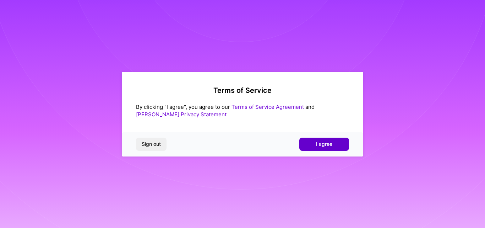
click at [316, 142] on button "I agree" at bounding box center [324, 143] width 50 height 13
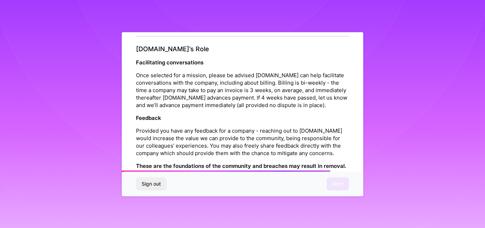
scroll to position [782, 0]
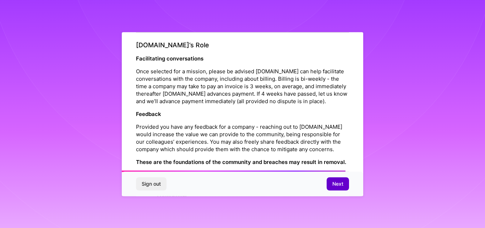
click at [334, 183] on span "Next" at bounding box center [337, 183] width 11 height 7
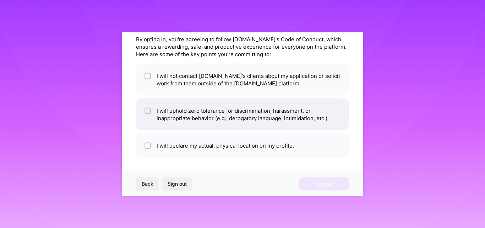
scroll to position [0, 0]
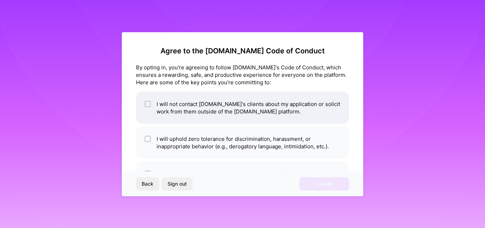
click at [143, 104] on li "I will not contact [DOMAIN_NAME]'s clients about my application or solicit work…" at bounding box center [242, 107] width 213 height 32
checkbox input "true"
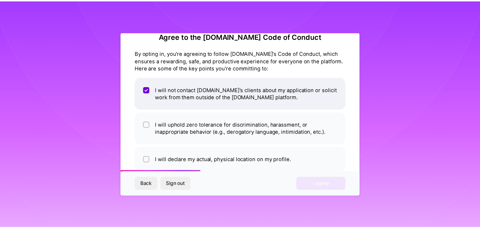
scroll to position [28, 0]
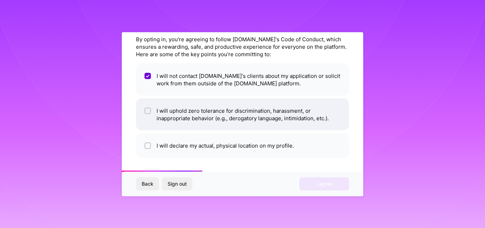
click at [148, 116] on span at bounding box center [148, 114] width 6 height 15
checkbox input "true"
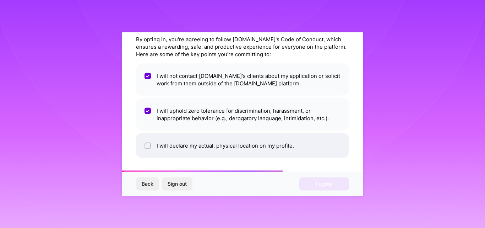
click at [212, 154] on li "I will declare my actual, physical location on my profile." at bounding box center [242, 145] width 213 height 25
checkbox input "true"
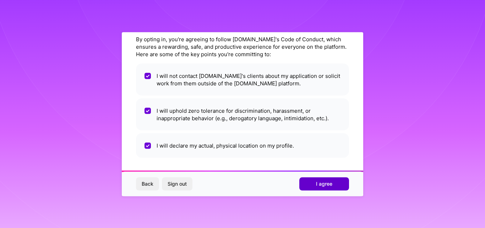
click at [316, 186] on span "I agree" at bounding box center [324, 183] width 16 height 7
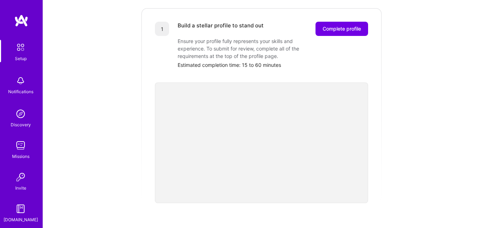
scroll to position [64, 0]
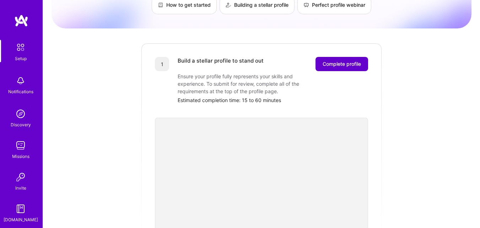
click at [340, 60] on span "Complete profile" at bounding box center [342, 63] width 38 height 7
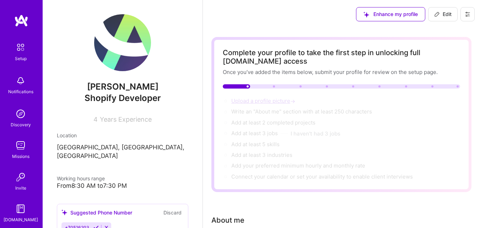
click at [259, 99] on span "Upload a profile picture →" at bounding box center [263, 100] width 65 height 7
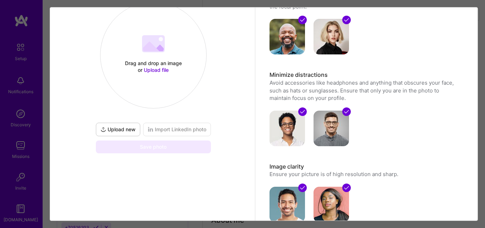
scroll to position [21, 0]
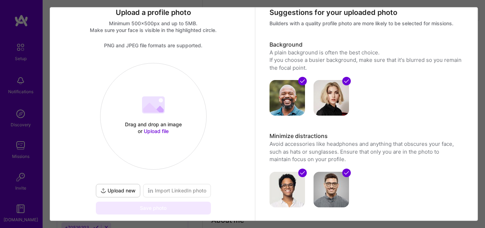
click at [122, 189] on span "Upload new" at bounding box center [118, 190] width 35 height 7
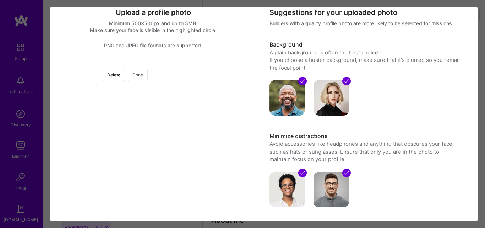
click at [148, 76] on button "Done" at bounding box center [138, 75] width 20 height 12
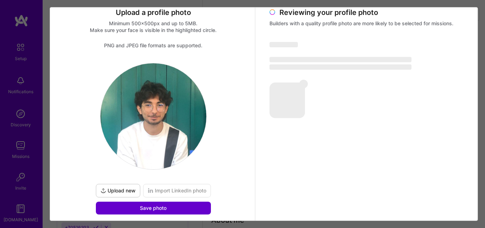
click at [187, 207] on button "Save photo" at bounding box center [153, 207] width 115 height 13
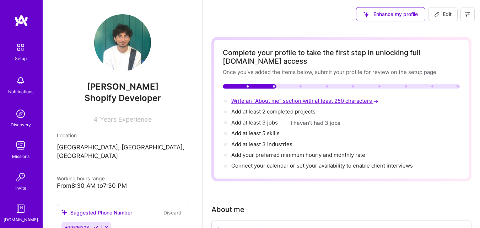
click at [282, 98] on span "Write an "About me" section with at least 250 characters →" at bounding box center [305, 100] width 148 height 7
select select "US"
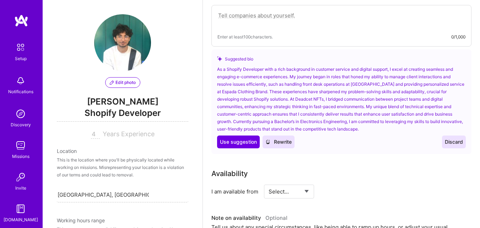
scroll to position [239, 0]
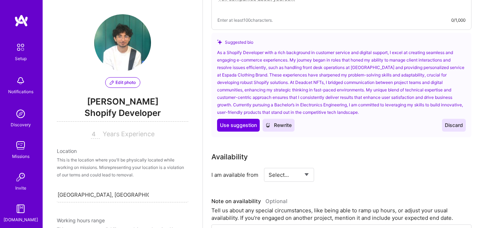
click at [289, 175] on select "Select... Right Now Future Date Not Available" at bounding box center [289, 175] width 41 height 18
select select "Right Now"
click at [269, 166] on select "Select... Right Now Future Date Not Available" at bounding box center [289, 175] width 41 height 18
click at [341, 174] on input at bounding box center [353, 175] width 43 height 14
type input "50"
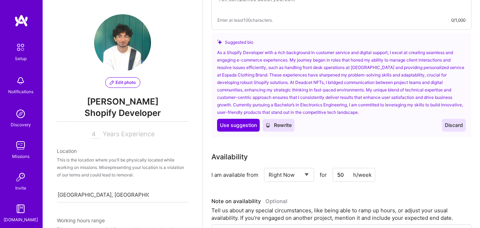
click at [377, 158] on div "Availability" at bounding box center [341, 156] width 260 height 11
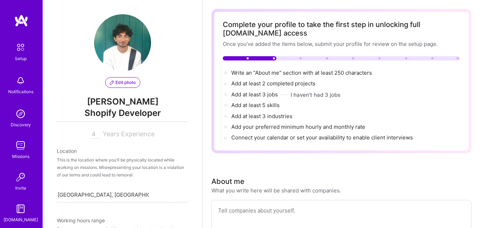
scroll to position [133, 0]
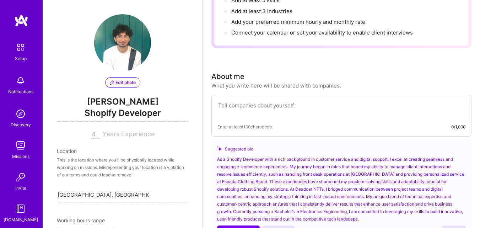
click at [271, 104] on textarea at bounding box center [341, 109] width 248 height 16
paste textarea "I am a detail-oriented and client-focused professional pursuing a Bachelor’s de…"
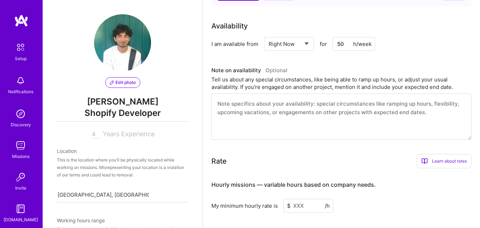
scroll to position [417, 0]
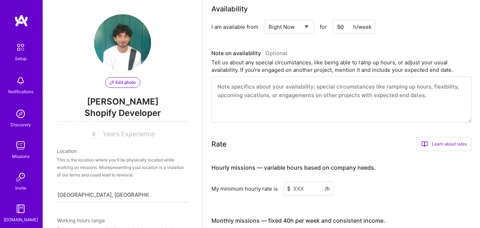
type textarea "I am a detail-oriented and client-focused professional pursuing a Bachelor’s de…"
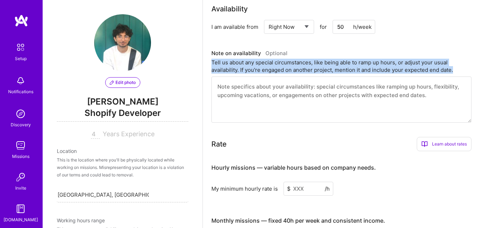
drag, startPoint x: 210, startPoint y: 61, endPoint x: 456, endPoint y: 69, distance: 246.6
copy div "Tell us about any special circumstances, like being able to ramp up hours, or a…"
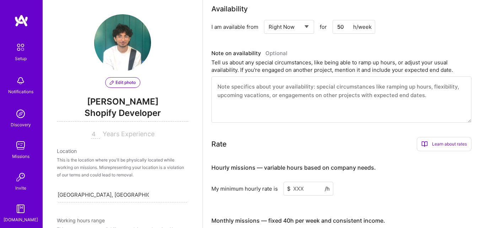
click at [261, 101] on textarea at bounding box center [341, 99] width 260 height 46
paste textarea "I am currently flexible with my availability and can ramp up hours as needed to…"
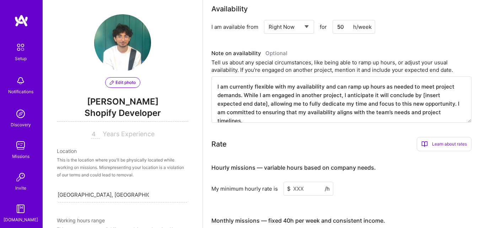
drag, startPoint x: 342, startPoint y: 95, endPoint x: 427, endPoint y: 106, distance: 86.0
click at [427, 106] on textarea "I am currently flexible with my availability and can ramp up hours as needed to…" at bounding box center [341, 99] width 260 height 46
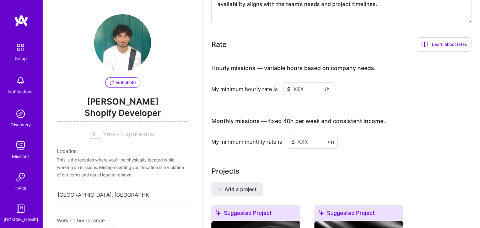
scroll to position [524, 0]
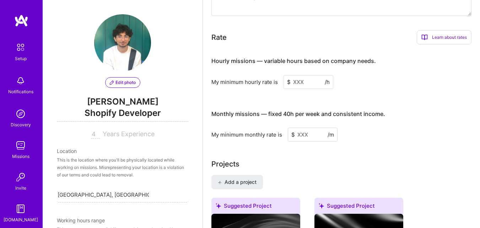
type textarea "I am currently flexible with my availability and can ramp up hours as needed to…"
click at [297, 80] on input at bounding box center [308, 82] width 50 height 14
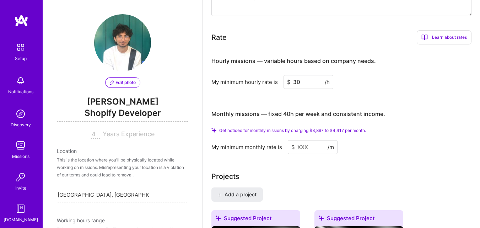
type input "30"
click at [307, 146] on input at bounding box center [313, 147] width 50 height 14
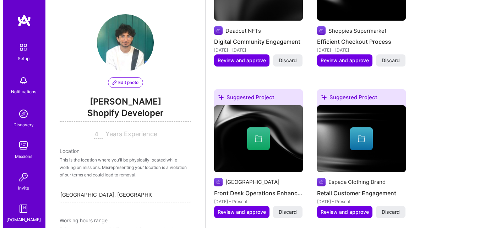
scroll to position [808, 0]
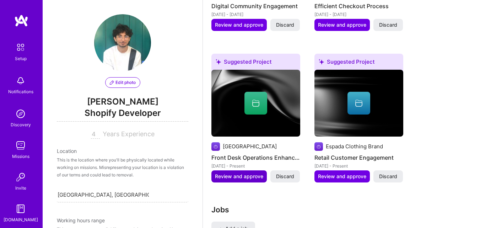
type input "2500"
click at [247, 177] on span "Review and approve" at bounding box center [239, 176] width 48 height 7
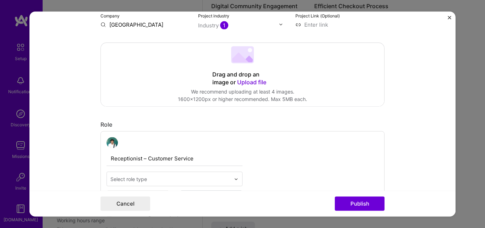
scroll to position [142, 0]
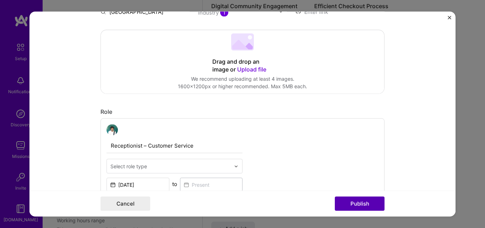
click at [346, 204] on button "Publish" at bounding box center [360, 203] width 50 height 14
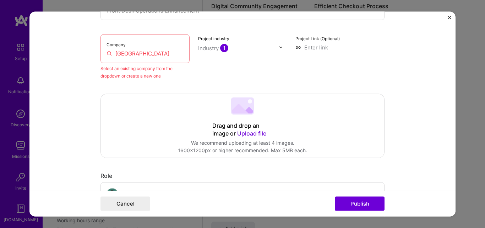
scroll to position [47, 0]
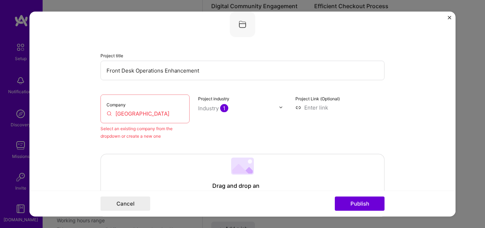
click at [154, 112] on input "[GEOGRAPHIC_DATA]" at bounding box center [145, 112] width 77 height 7
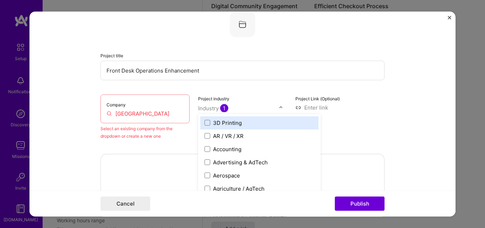
click at [229, 112] on div at bounding box center [238, 107] width 81 height 9
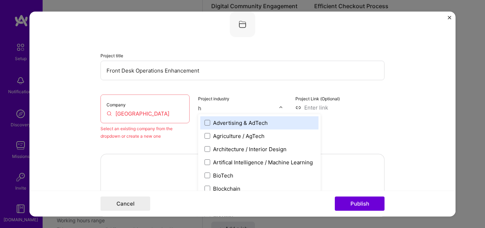
type input "ho"
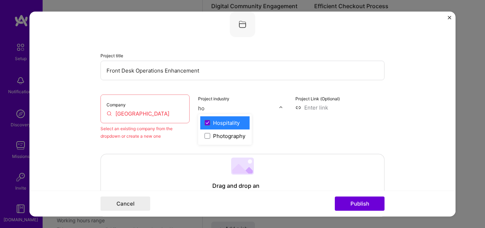
click at [237, 125] on label "Hospitality" at bounding box center [225, 122] width 41 height 7
click at [394, 135] on form "Editing suggested project This project is suggested based on your LinkedIn, res…" at bounding box center [242, 113] width 426 height 205
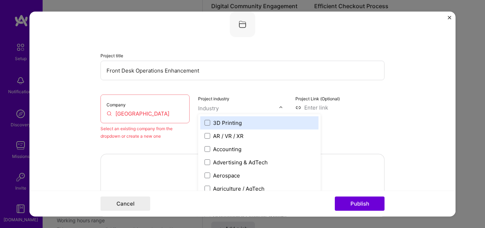
click at [244, 106] on input "text" at bounding box center [238, 107] width 81 height 7
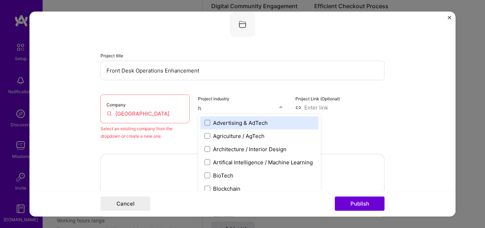
type input "ho"
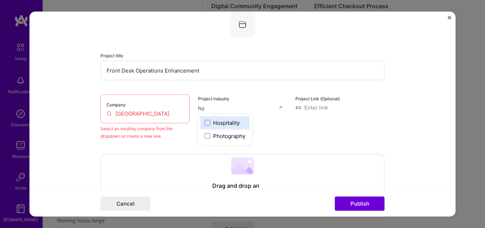
click at [232, 123] on div "Hospitality" at bounding box center [226, 122] width 27 height 7
click at [390, 141] on form "Editing suggested project This project is suggested based on your LinkedIn, res…" at bounding box center [242, 113] width 426 height 205
click at [163, 113] on input "[GEOGRAPHIC_DATA]" at bounding box center [145, 112] width 77 height 7
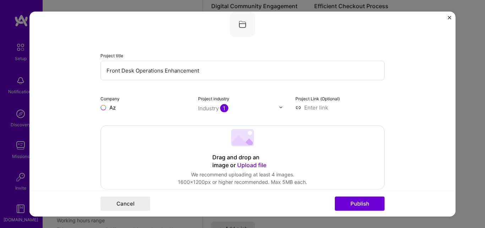
type input "A"
click at [126, 205] on button "Cancel" at bounding box center [126, 203] width 50 height 14
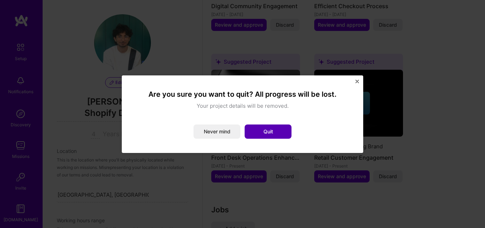
click at [260, 131] on button "Quit" at bounding box center [268, 131] width 47 height 14
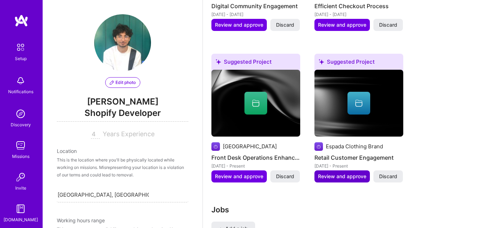
click at [351, 175] on span "Review and approve" at bounding box center [342, 176] width 48 height 7
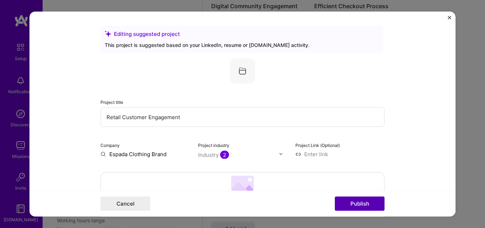
click at [359, 202] on button "Publish" at bounding box center [360, 203] width 50 height 14
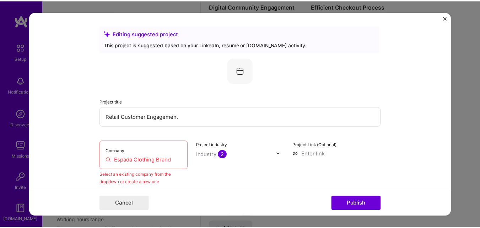
scroll to position [0, 0]
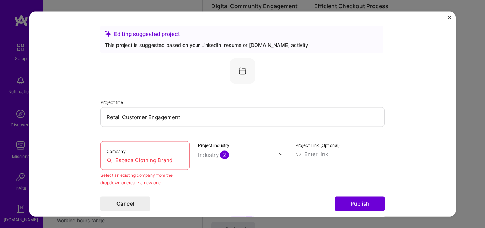
click at [449, 18] on img "Close" at bounding box center [450, 18] width 4 height 4
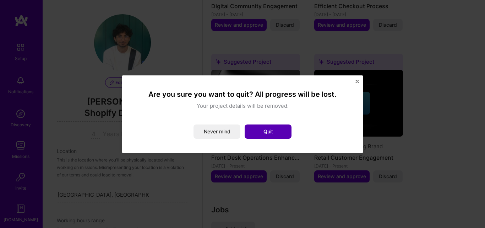
click at [258, 129] on button "Quit" at bounding box center [268, 131] width 47 height 14
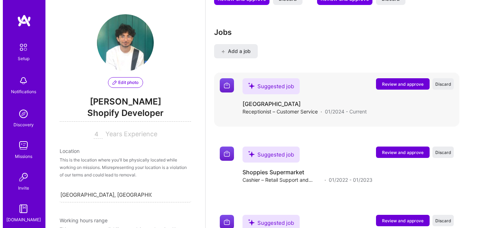
scroll to position [985, 0]
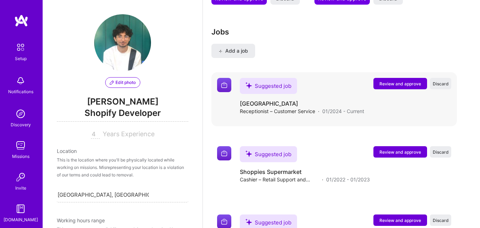
click at [399, 85] on span "Review and approve" at bounding box center [400, 84] width 42 height 6
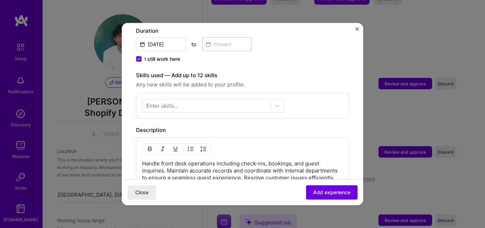
scroll to position [213, 0]
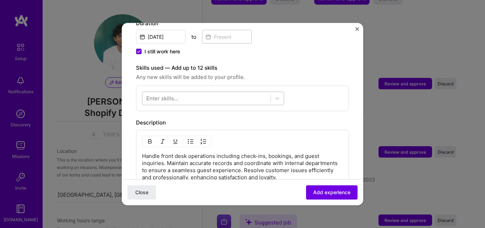
click at [238, 92] on div at bounding box center [206, 98] width 128 height 12
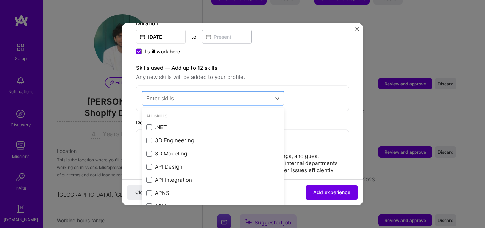
click at [302, 88] on div "option .NET focused, 0 of 2. 378 results available. Use Up and Down to choose o…" at bounding box center [242, 98] width 213 height 26
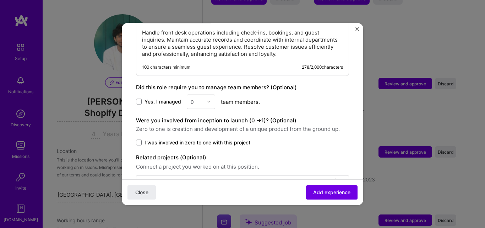
scroll to position [353, 0]
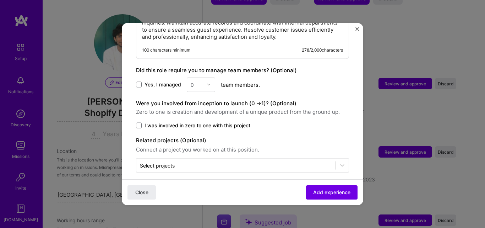
click at [198, 77] on div "0" at bounding box center [201, 84] width 28 height 15
click at [141, 82] on span at bounding box center [139, 85] width 6 height 6
click at [0, 0] on input "Yes, I managed" at bounding box center [0, 0] width 0 height 0
click at [220, 79] on div "Yes, I managed 0 team members." at bounding box center [242, 84] width 213 height 15
click at [206, 77] on div "0" at bounding box center [201, 84] width 28 height 15
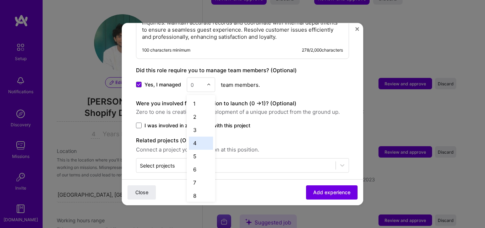
click at [199, 136] on div "4" at bounding box center [201, 142] width 24 height 13
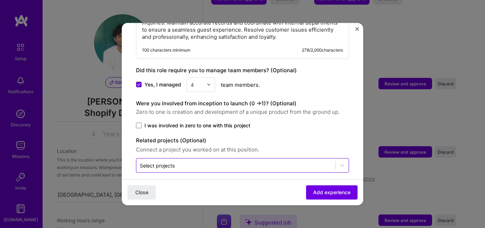
click at [179, 161] on input "text" at bounding box center [236, 164] width 192 height 7
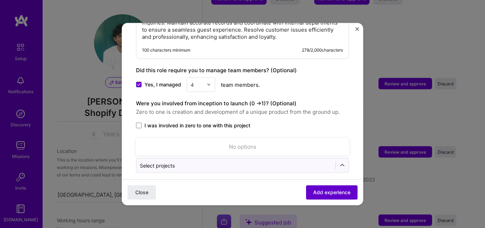
click at [319, 193] on span "Add experience" at bounding box center [331, 192] width 37 height 7
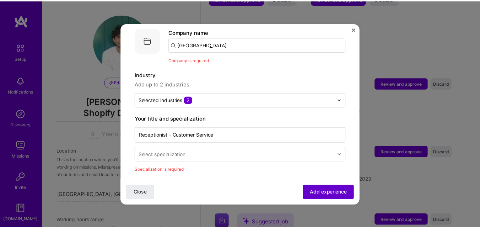
scroll to position [71, 0]
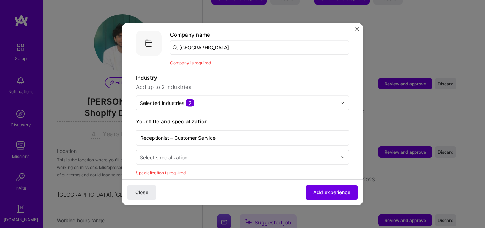
click at [356, 31] on button "Close" at bounding box center [358, 30] width 4 height 7
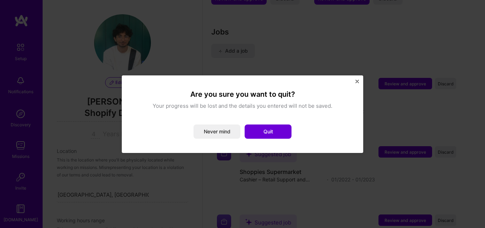
click at [265, 131] on button "Quit" at bounding box center [268, 131] width 47 height 14
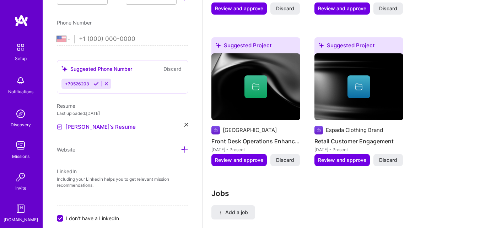
scroll to position [213, 0]
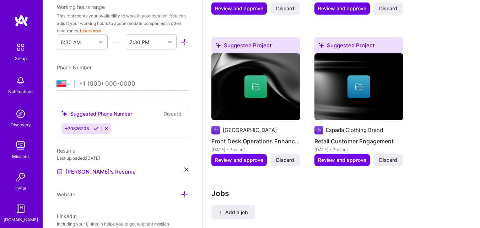
click at [71, 85] on select "[GEOGRAPHIC_DATA] [GEOGRAPHIC_DATA] [GEOGRAPHIC_DATA] [GEOGRAPHIC_DATA] [US_STA…" at bounding box center [65, 84] width 17 height 9
select select "LB"
click at [57, 80] on select "[GEOGRAPHIC_DATA] [GEOGRAPHIC_DATA] [GEOGRAPHIC_DATA] [GEOGRAPHIC_DATA] [US_STA…" at bounding box center [65, 84] width 17 height 9
click at [104, 87] on input "tel" at bounding box center [133, 84] width 109 height 21
type input "+96"
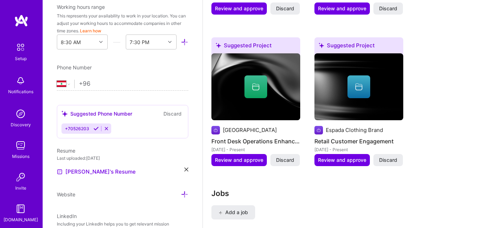
select select "[PERSON_NAME]"
type input "+962"
select select "US"
type input "1"
type input "+96"
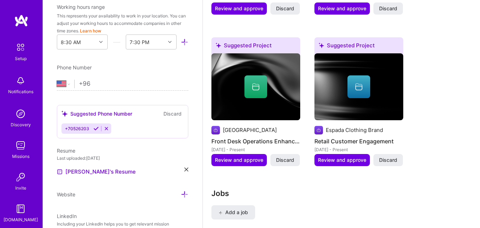
select select "LB"
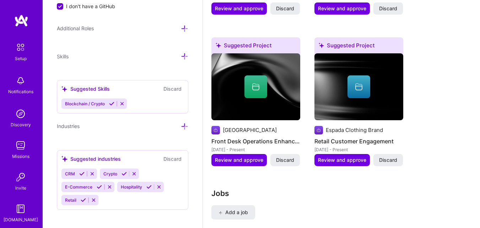
scroll to position [525, 0]
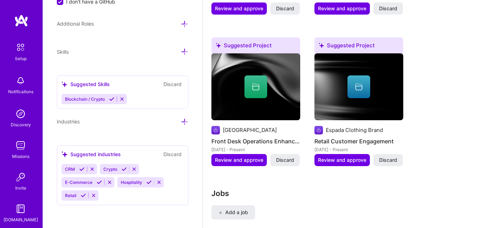
type input "[PHONE_NUMBER]"
click at [133, 51] on div "Skills" at bounding box center [122, 52] width 131 height 8
click at [181, 51] on icon at bounding box center [184, 51] width 7 height 7
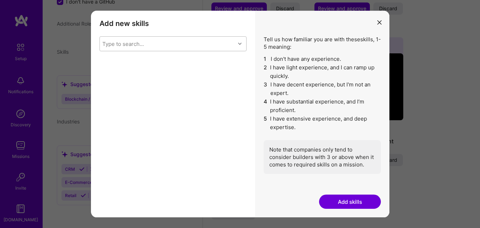
click at [178, 45] on div "Type to search..." at bounding box center [167, 44] width 135 height 14
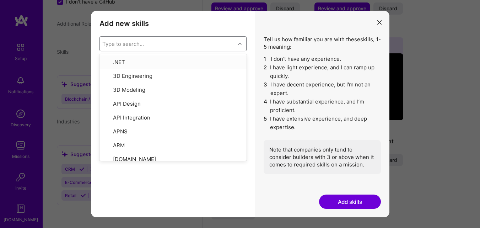
click at [178, 46] on div "Type to search..." at bounding box center [167, 44] width 135 height 14
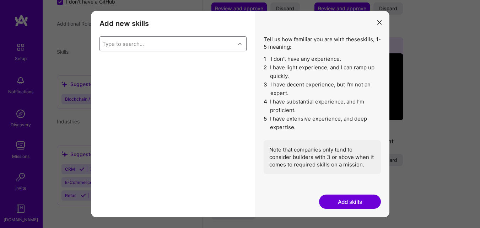
click at [178, 46] on div "Type to search..." at bounding box center [167, 44] width 135 height 14
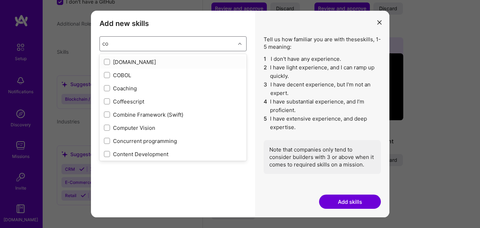
type input "c"
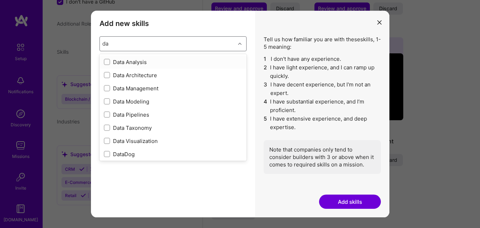
type input "d"
click at [61, 62] on div "Add new skills Tell us how familiar you are with given skills, using between 1 …" at bounding box center [240, 114] width 480 height 228
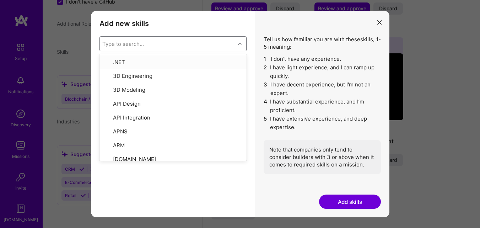
click at [377, 23] on icon "modal" at bounding box center [379, 22] width 4 height 4
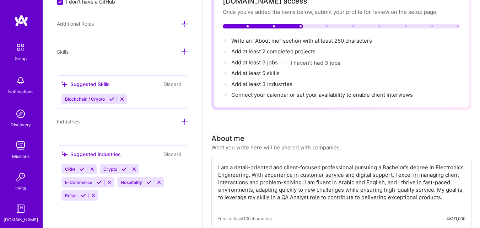
scroll to position [0, 0]
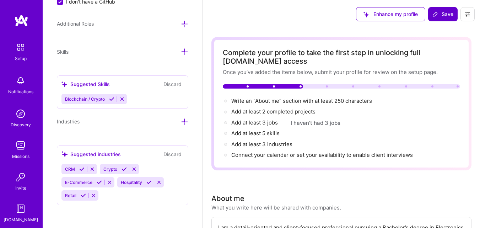
click at [448, 16] on span "Save" at bounding box center [442, 14] width 21 height 7
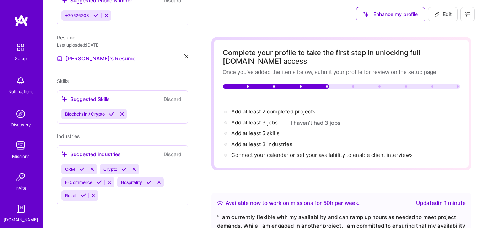
scroll to position [203, 0]
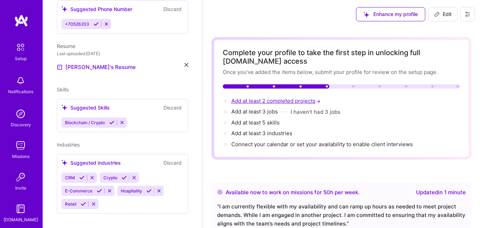
click at [278, 102] on span "Add at least 2 completed projects →" at bounding box center [276, 100] width 91 height 7
select select "US"
select select "Right Now"
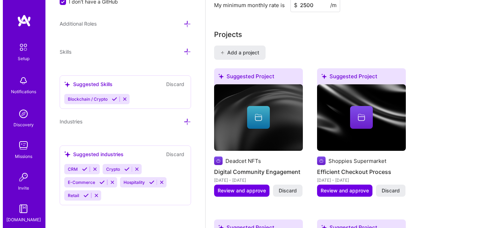
scroll to position [661, 0]
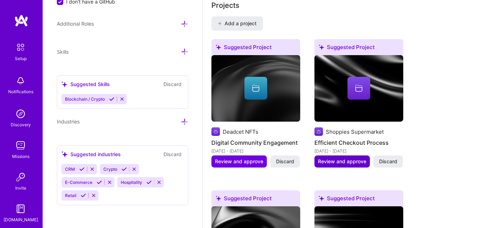
click at [344, 162] on span "Review and approve" at bounding box center [342, 161] width 48 height 7
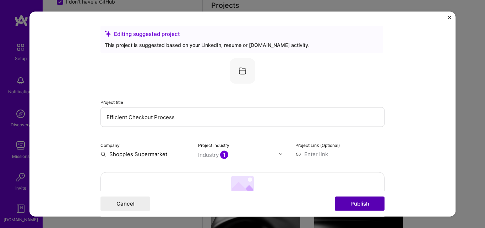
click at [351, 204] on button "Publish" at bounding box center [360, 203] width 50 height 14
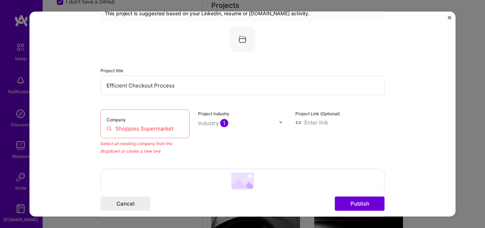
scroll to position [47, 0]
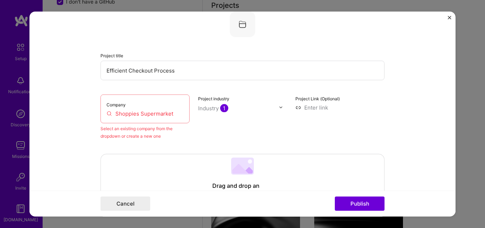
click at [177, 113] on input "Shoppies Supermarket" at bounding box center [145, 112] width 77 height 7
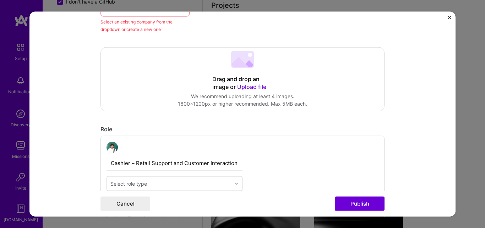
scroll to position [11, 0]
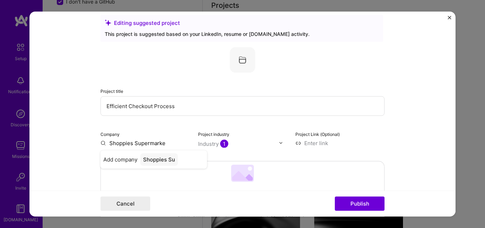
type input "Shoppies Supermarket"
click at [107, 161] on span "Add company" at bounding box center [120, 162] width 34 height 15
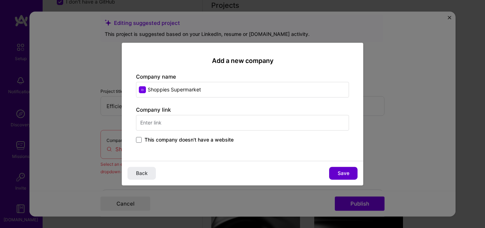
click at [348, 174] on span "Save" at bounding box center [344, 172] width 12 height 7
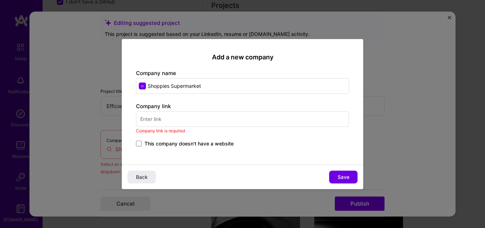
click at [194, 144] on span "This company doesn't have a website" at bounding box center [189, 143] width 89 height 7
click at [0, 0] on input "This company doesn't have a website" at bounding box center [0, 0] width 0 height 0
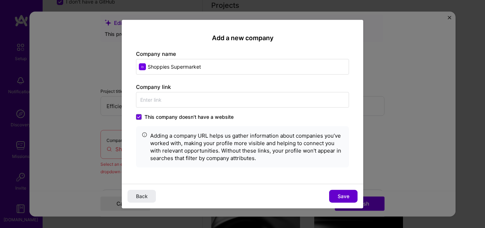
click at [337, 191] on button "Save" at bounding box center [343, 196] width 28 height 13
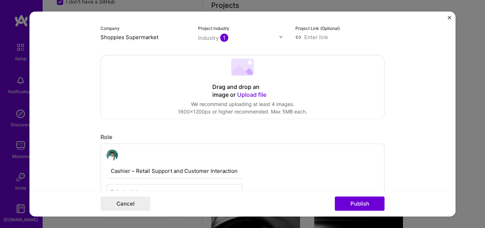
scroll to position [118, 0]
click at [350, 199] on button "Publish" at bounding box center [360, 203] width 50 height 14
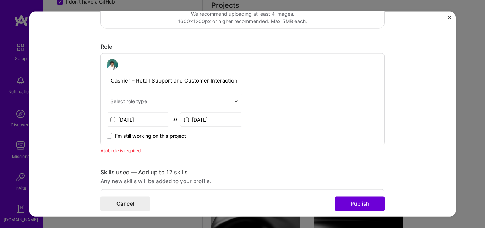
scroll to position [238, 0]
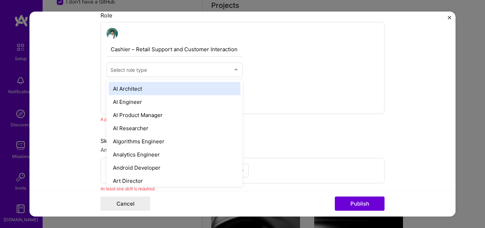
click at [160, 70] on input "text" at bounding box center [170, 69] width 120 height 7
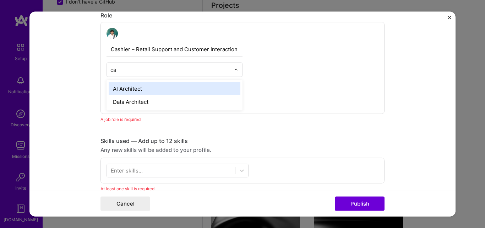
type input "c"
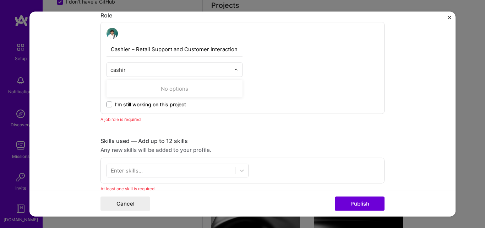
click at [171, 88] on div "No options" at bounding box center [175, 88] width 132 height 13
type input "cashir"
click at [266, 73] on div "Cashier – Retail Support and Customer Interaction 0 results available for searc…" at bounding box center [243, 68] width 284 height 92
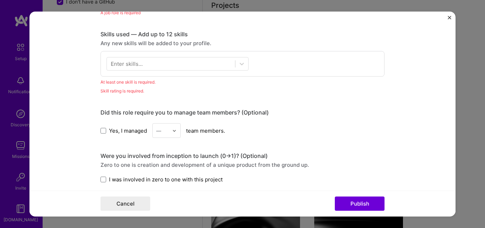
scroll to position [309, 0]
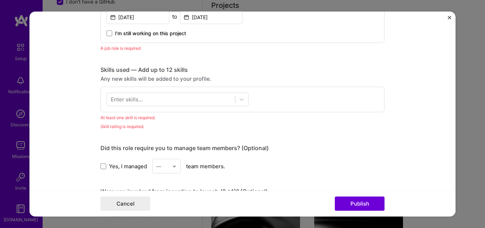
click at [177, 91] on div "Enter skills..." at bounding box center [243, 100] width 284 height 26
click at [178, 97] on div at bounding box center [171, 100] width 128 height 12
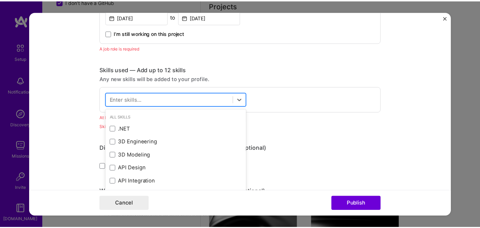
scroll to position [380, 0]
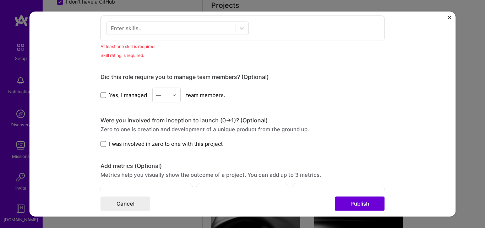
click at [280, 51] on div "Skills used — Add up to 12 skills Any new skills will be added to your profile.…" at bounding box center [243, 27] width 284 height 64
click at [172, 97] on img at bounding box center [174, 95] width 4 height 4
click at [163, 158] on div "4" at bounding box center [167, 153] width 24 height 13
click at [449, 18] on img "Close" at bounding box center [450, 18] width 4 height 4
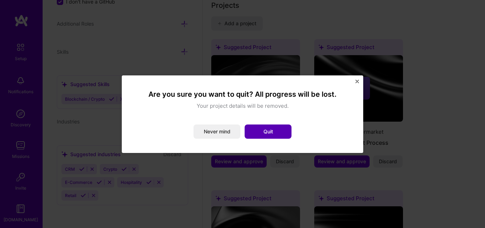
click at [267, 131] on button "Quit" at bounding box center [268, 131] width 47 height 14
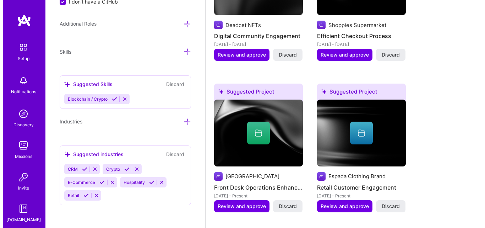
scroll to position [803, 0]
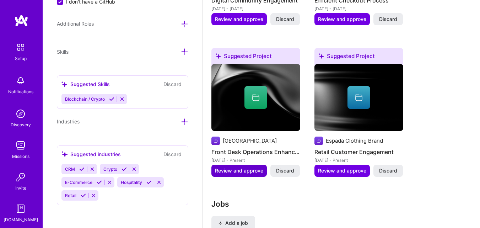
click at [248, 172] on span "Review and approve" at bounding box center [239, 170] width 48 height 7
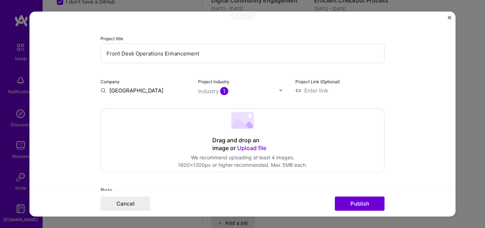
scroll to position [71, 0]
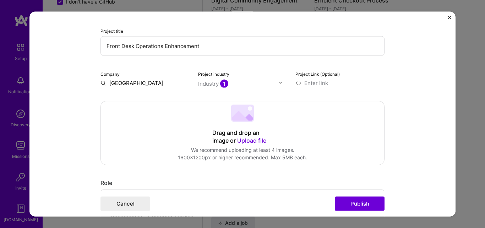
click at [152, 84] on input "[GEOGRAPHIC_DATA]" at bounding box center [145, 82] width 89 height 7
click at [158, 113] on div "Drag and drop an image or Upload file Upload file We recommend uploading at lea…" at bounding box center [242, 132] width 283 height 63
click at [362, 206] on button "Publish" at bounding box center [360, 203] width 50 height 14
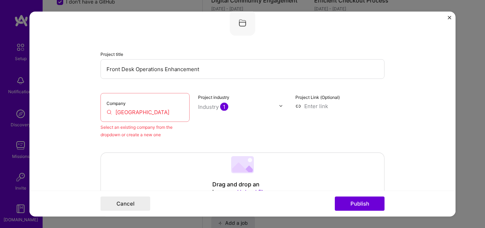
scroll to position [47, 0]
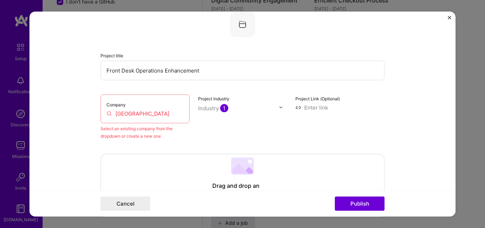
click at [150, 117] on div "Company [GEOGRAPHIC_DATA]" at bounding box center [145, 108] width 89 height 29
click at [150, 113] on input "[GEOGRAPHIC_DATA]" at bounding box center [145, 112] width 77 height 7
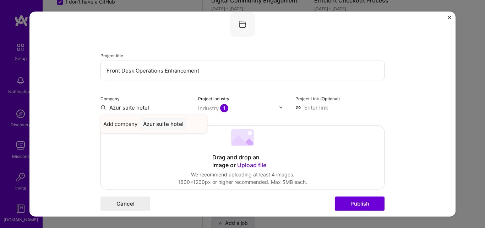
type input "Azur suite hotel"
click at [121, 124] on span "Add company" at bounding box center [120, 123] width 34 height 7
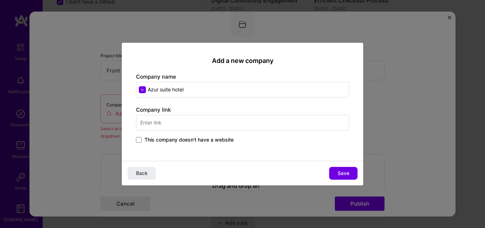
click at [155, 142] on span "This company doesn't have a website" at bounding box center [189, 139] width 89 height 7
click at [0, 0] on input "This company doesn't have a website" at bounding box center [0, 0] width 0 height 0
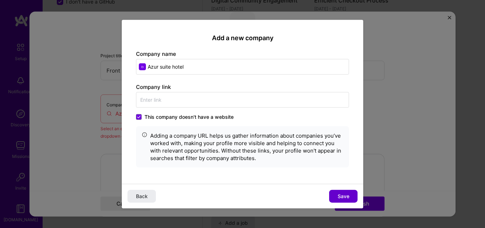
click at [340, 196] on span "Save" at bounding box center [344, 196] width 12 height 7
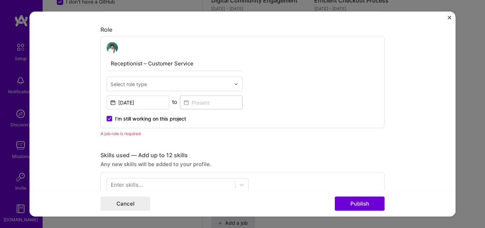
scroll to position [260, 0]
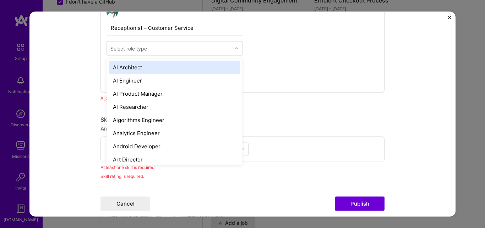
click at [162, 45] on input "text" at bounding box center [170, 48] width 120 height 7
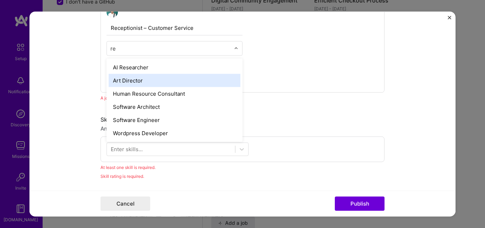
type input "r"
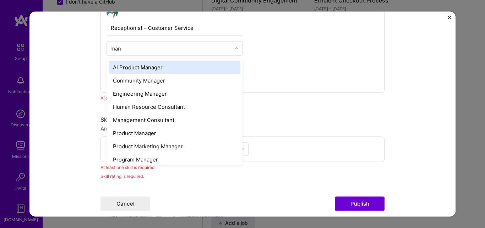
type input "mana"
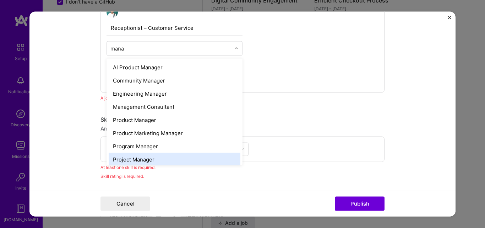
click at [155, 157] on div "Project Manager" at bounding box center [175, 159] width 132 height 13
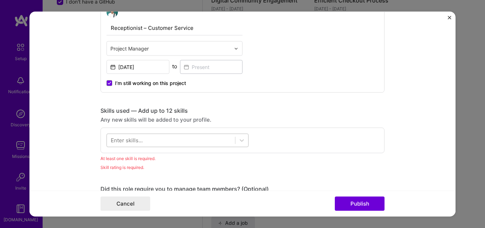
click at [162, 145] on div at bounding box center [171, 141] width 128 height 12
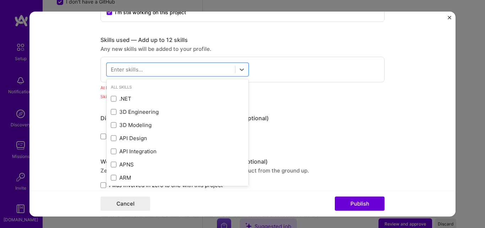
scroll to position [331, 0]
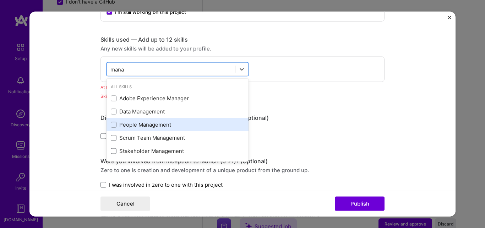
click at [148, 127] on div "People Management" at bounding box center [178, 124] width 134 height 7
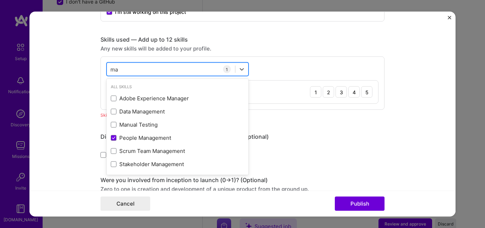
type input "m"
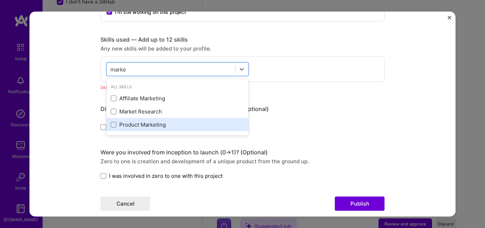
click at [162, 125] on div "Product Marketing" at bounding box center [178, 124] width 134 height 7
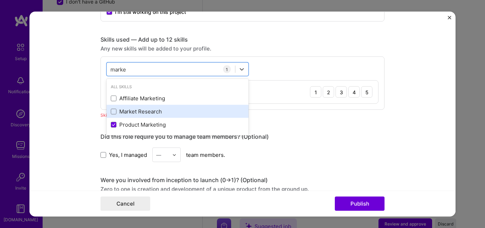
click at [163, 113] on div "Market Research" at bounding box center [178, 111] width 134 height 7
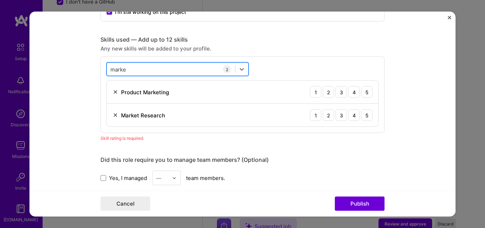
click at [167, 71] on div "marke marke" at bounding box center [171, 70] width 128 height 12
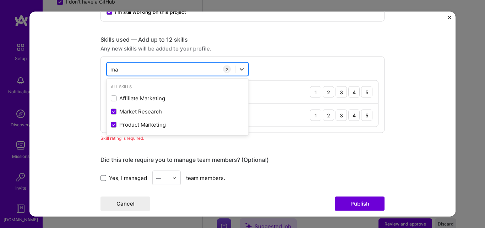
type input "m"
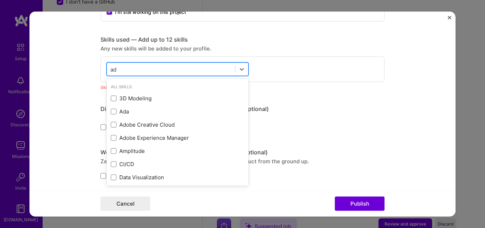
type input "a"
type input "m"
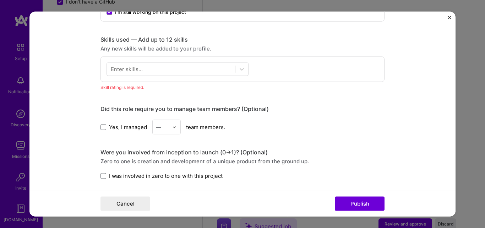
click at [287, 62] on div "Enter skills..." at bounding box center [243, 69] width 284 height 26
click at [144, 71] on div at bounding box center [171, 70] width 128 height 12
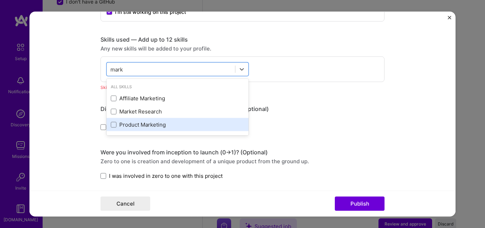
click at [132, 127] on div "Product Marketing" at bounding box center [178, 124] width 134 height 7
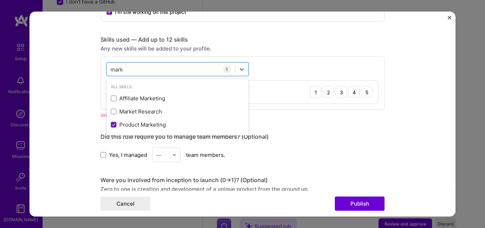
click at [263, 71] on div "option Product Marketing, selected. option Affiliate Marketing focused, 0 of 2.…" at bounding box center [243, 82] width 284 height 53
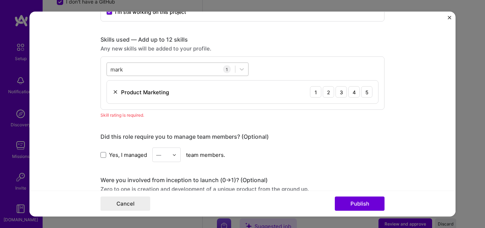
click at [183, 67] on div "[PERSON_NAME] [PERSON_NAME]" at bounding box center [171, 70] width 128 height 12
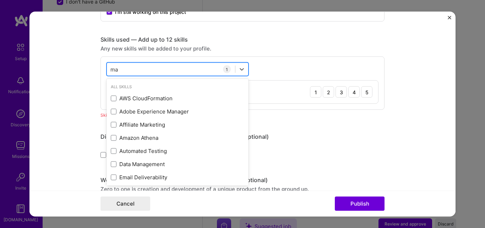
type input "m"
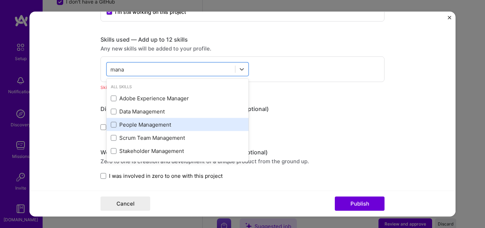
click at [145, 125] on div "People Management" at bounding box center [178, 124] width 134 height 7
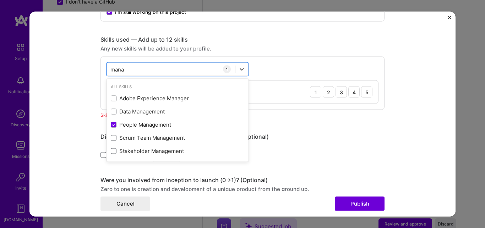
click at [276, 59] on div "option People Management, selected. option Adobe Experience Manager focused, 0 …" at bounding box center [243, 82] width 284 height 53
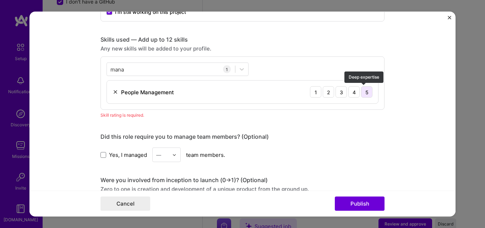
click at [363, 93] on div "5" at bounding box center [366, 91] width 11 height 11
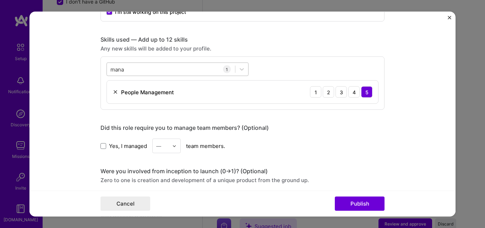
click at [149, 66] on div "mana mana" at bounding box center [171, 70] width 128 height 12
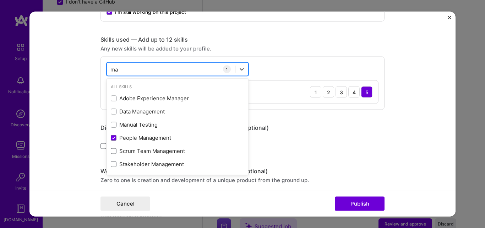
type input "m"
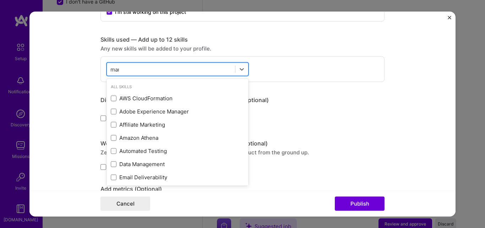
type input "mana"
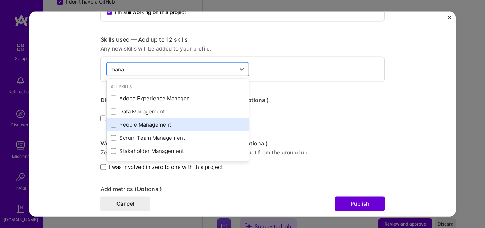
click at [153, 120] on div "People Management" at bounding box center [178, 124] width 142 height 13
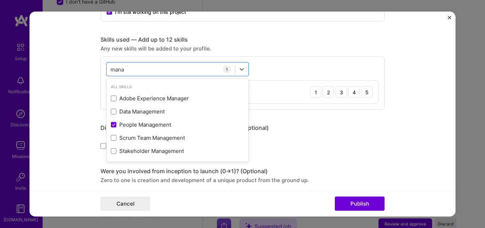
click at [287, 60] on div "option People Management, selected. option Adobe Experience Manager focused, 0 …" at bounding box center [243, 82] width 284 height 53
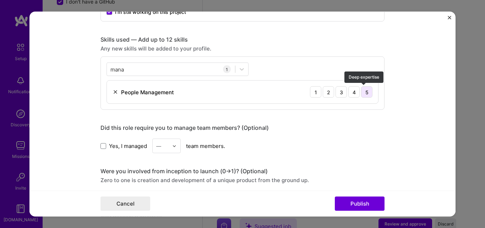
click at [366, 88] on div "5" at bounding box center [366, 91] width 11 height 11
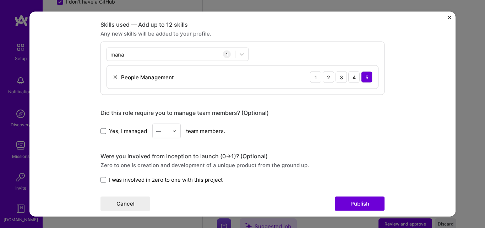
scroll to position [402, 0]
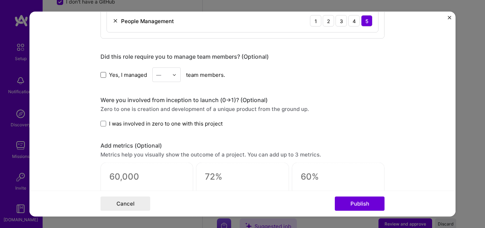
click at [101, 75] on span at bounding box center [104, 75] width 6 height 6
click at [0, 0] on input "Yes, I managed" at bounding box center [0, 0] width 0 height 0
click at [168, 76] on div "—" at bounding box center [163, 75] width 20 height 14
click at [161, 131] on div "4" at bounding box center [167, 132] width 24 height 13
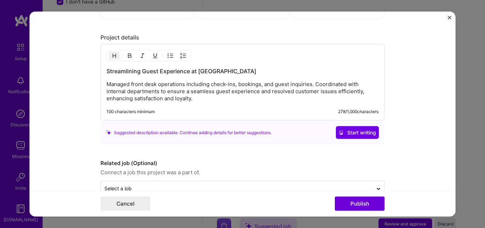
scroll to position [620, 0]
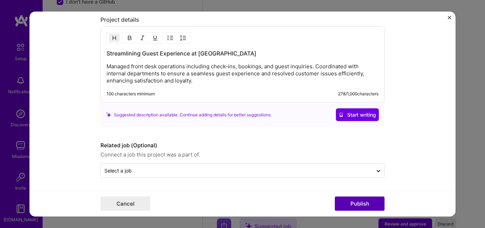
click at [361, 199] on button "Publish" at bounding box center [360, 203] width 50 height 14
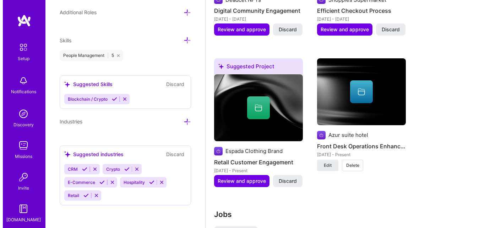
scroll to position [799, 0]
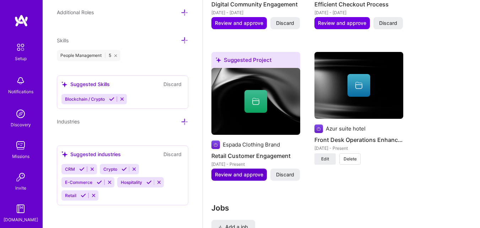
click at [248, 172] on span "Review and approve" at bounding box center [239, 174] width 48 height 7
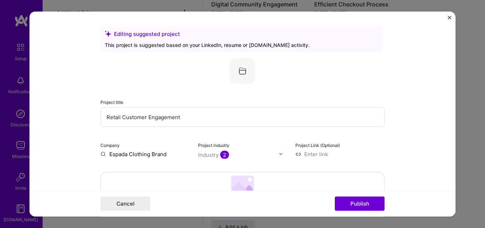
click at [165, 150] on input "Espada Clothing Brand" at bounding box center [145, 153] width 89 height 7
drag, startPoint x: 127, startPoint y: 155, endPoint x: 99, endPoint y: 159, distance: 28.2
type input "Ascent Clothing Brand"
click at [109, 169] on span "Add company" at bounding box center [120, 169] width 34 height 7
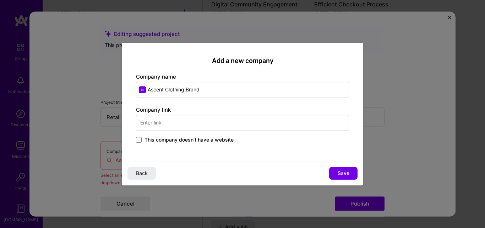
click at [198, 144] on div "This company doesn't have a website" at bounding box center [242, 140] width 213 height 8
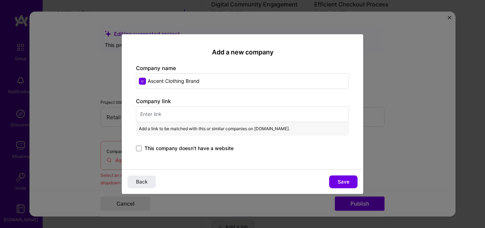
click at [188, 114] on input "text" at bounding box center [242, 114] width 213 height 16
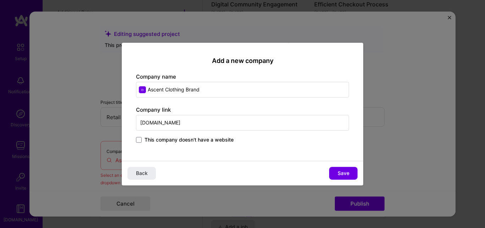
type input "[DOMAIN_NAME]"
click at [341, 173] on span "Save" at bounding box center [344, 172] width 12 height 7
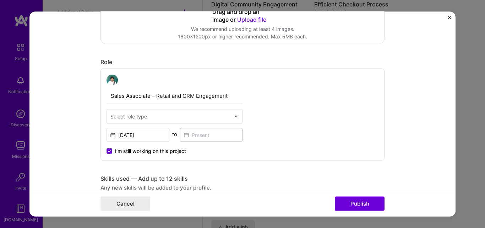
scroll to position [213, 0]
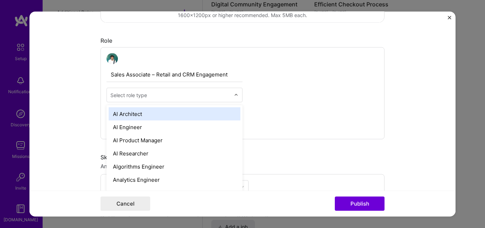
click at [197, 93] on input "text" at bounding box center [170, 94] width 120 height 7
type input "ce"
click at [178, 116] on div "Brand Designer" at bounding box center [175, 113] width 132 height 13
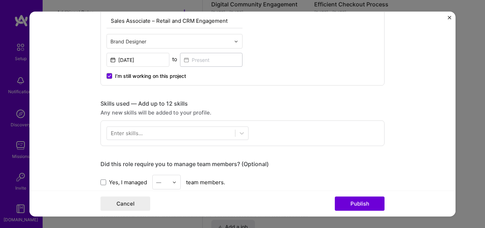
scroll to position [284, 0]
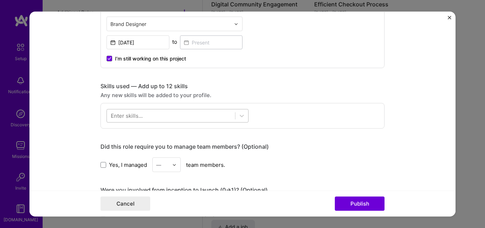
click at [163, 116] on div at bounding box center [171, 116] width 128 height 12
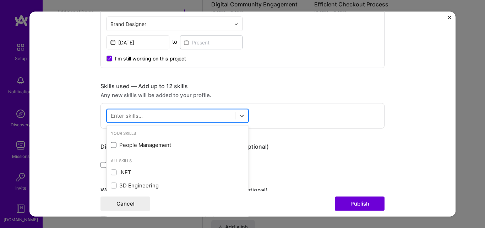
scroll to position [806, 0]
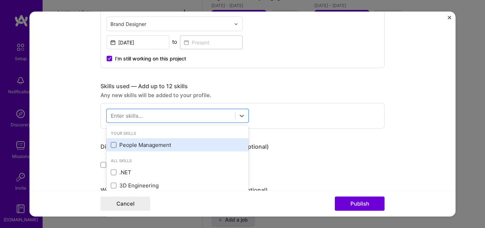
click at [114, 145] on span at bounding box center [114, 145] width 6 height 6
click at [0, 0] on input "checkbox" at bounding box center [0, 0] width 0 height 0
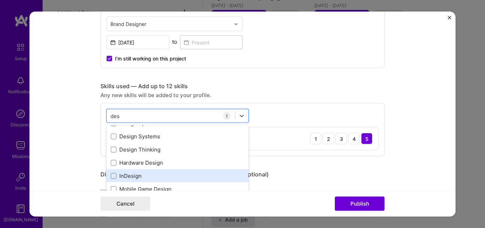
scroll to position [36, 0]
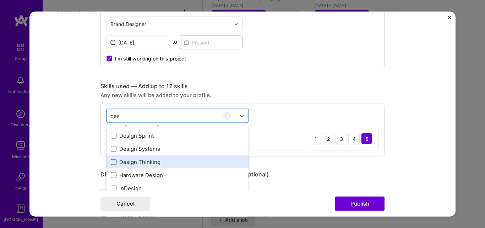
click at [112, 164] on span at bounding box center [114, 162] width 6 height 6
click at [0, 0] on input "checkbox" at bounding box center [0, 0] width 0 height 0
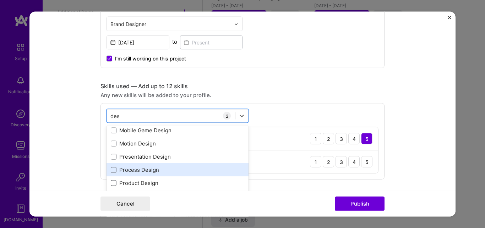
scroll to position [108, 0]
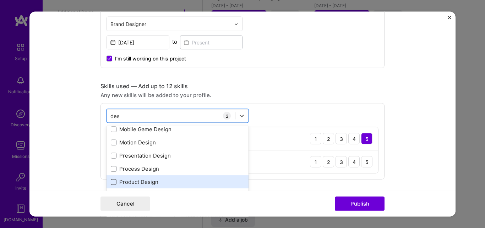
click at [112, 180] on span at bounding box center [114, 182] width 6 height 6
click at [0, 0] on input "checkbox" at bounding box center [0, 0] width 0 height 0
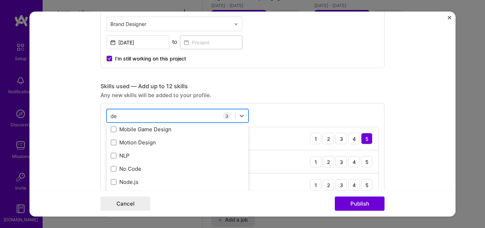
type input "d"
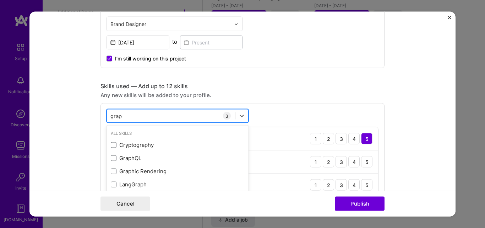
scroll to position [0, 0]
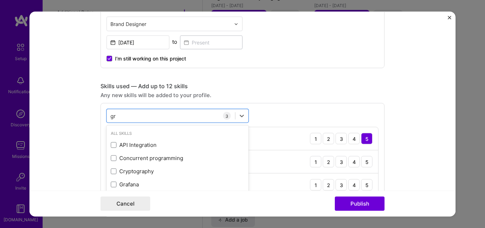
type input "g"
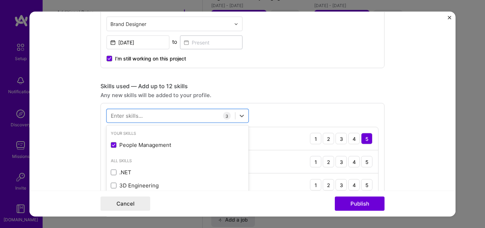
click at [290, 117] on div "option Product Design, selected. option Cryptography focused, 0 of 2. 378 resul…" at bounding box center [243, 152] width 284 height 99
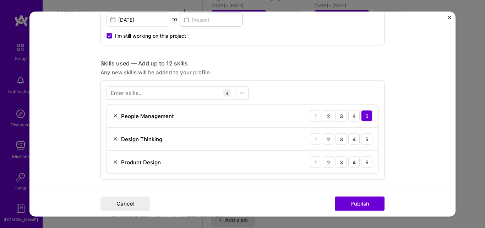
scroll to position [320, 0]
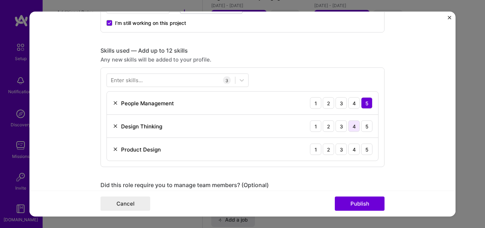
click at [348, 124] on div "4" at bounding box center [353, 125] width 11 height 11
click at [353, 151] on div "4" at bounding box center [353, 149] width 11 height 11
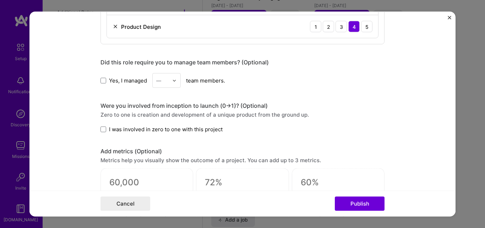
scroll to position [462, 0]
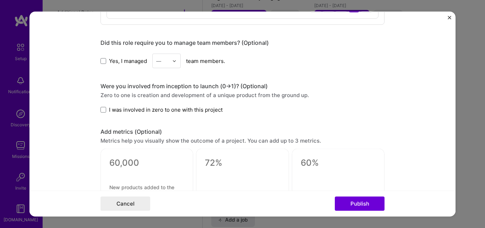
click at [163, 60] on input "text" at bounding box center [162, 60] width 12 height 7
click at [163, 134] on div "5" at bounding box center [167, 132] width 24 height 13
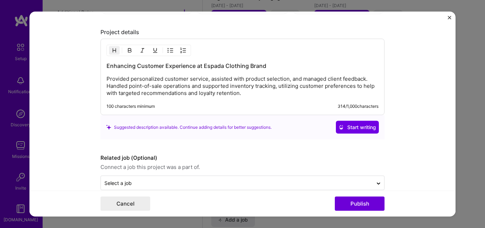
scroll to position [666, 0]
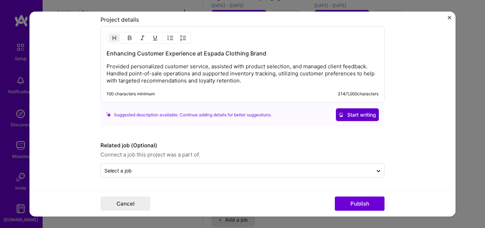
click at [349, 116] on span "Start writing" at bounding box center [357, 114] width 37 height 7
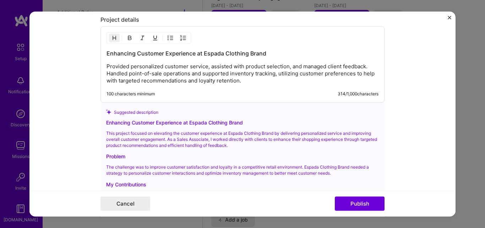
scroll to position [773, 0]
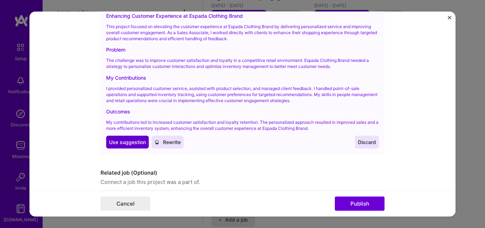
click at [131, 140] on span "Use suggestion" at bounding box center [127, 141] width 37 height 7
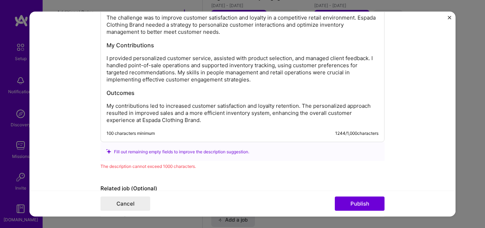
scroll to position [770, 0]
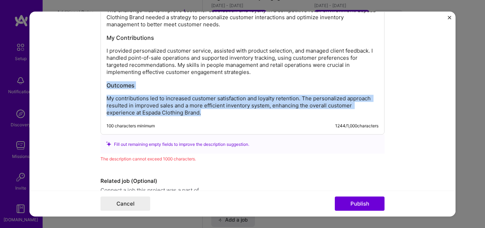
drag, startPoint x: 211, startPoint y: 115, endPoint x: 98, endPoint y: 87, distance: 116.7
click at [101, 87] on div "Enhancing Customer Experience at Espada Clothing Brand This project focused on …" at bounding box center [243, 28] width 284 height 212
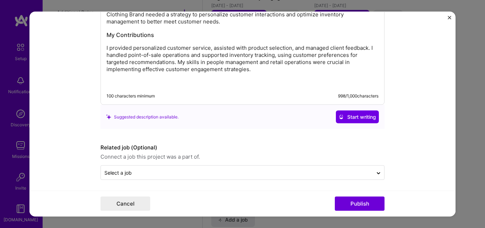
scroll to position [775, 0]
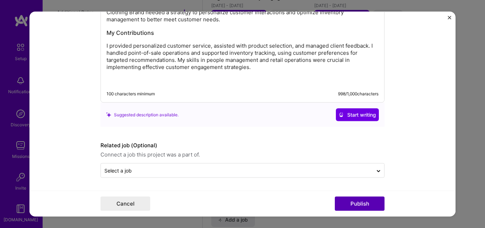
click at [355, 200] on button "Publish" at bounding box center [360, 203] width 50 height 14
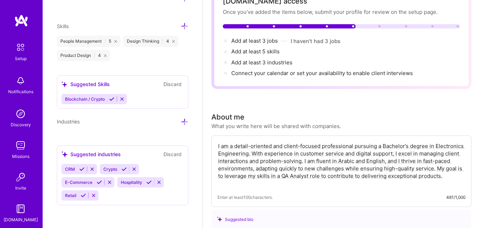
scroll to position [0, 0]
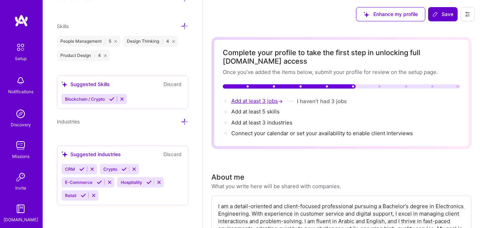
click at [266, 101] on span "Add at least 3 jobs →" at bounding box center [257, 100] width 53 height 7
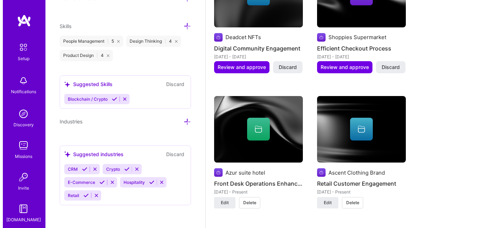
scroll to position [975, 0]
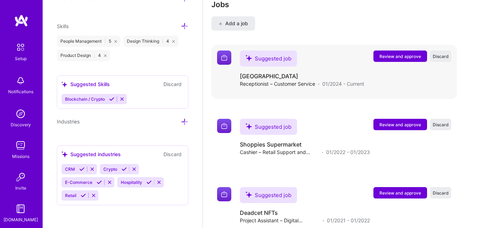
click at [410, 58] on span "Review and approve" at bounding box center [400, 56] width 42 height 6
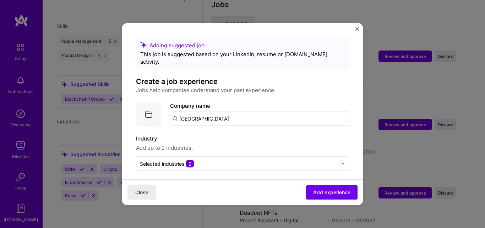
click at [225, 111] on input "[GEOGRAPHIC_DATA]" at bounding box center [259, 118] width 179 height 14
type input "Azur suite hotel"
click at [191, 134] on span "Add company" at bounding box center [190, 137] width 34 height 7
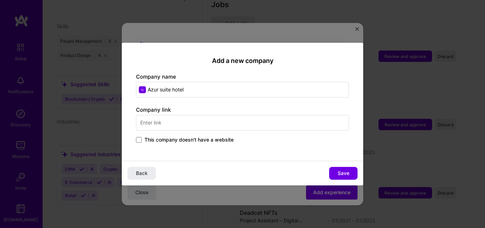
click at [172, 141] on span "This company doesn't have a website" at bounding box center [189, 139] width 89 height 7
click at [0, 0] on input "This company doesn't have a website" at bounding box center [0, 0] width 0 height 0
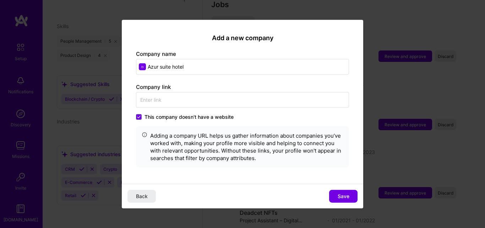
click at [349, 195] on button "Save" at bounding box center [343, 196] width 28 height 13
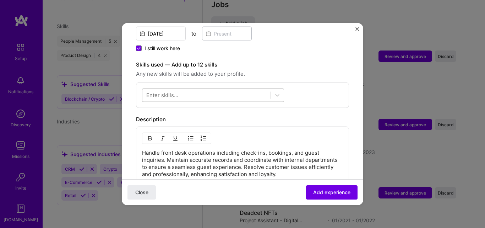
scroll to position [213, 0]
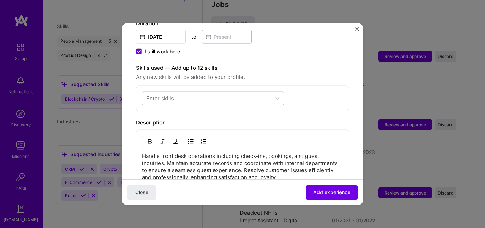
click at [259, 93] on div at bounding box center [206, 98] width 128 height 12
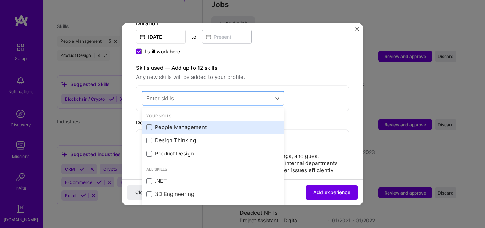
click at [153, 123] on div "People Management" at bounding box center [213, 126] width 134 height 7
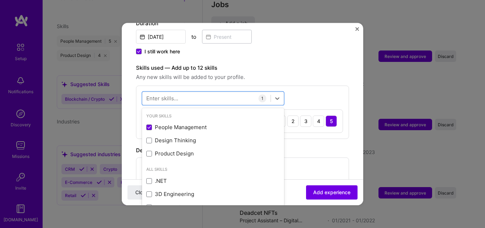
click at [321, 136] on div "Adding suggested job This job is suggested based on your LinkedIn, resume or [D…" at bounding box center [242, 82] width 213 height 517
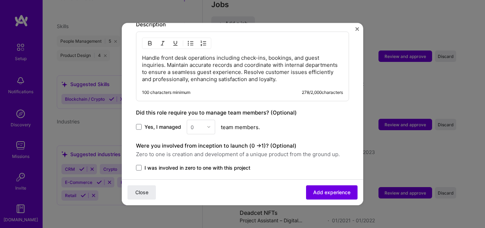
scroll to position [381, 0]
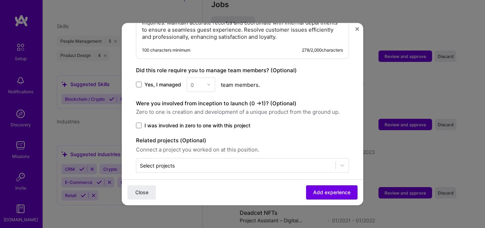
click at [198, 77] on div "0" at bounding box center [201, 84] width 28 height 15
click at [205, 77] on div "0" at bounding box center [201, 84] width 28 height 15
drag, startPoint x: 211, startPoint y: 77, endPoint x: 199, endPoint y: 78, distance: 12.5
click at [210, 77] on div "0" at bounding box center [201, 84] width 28 height 15
click at [141, 82] on span at bounding box center [139, 85] width 6 height 6
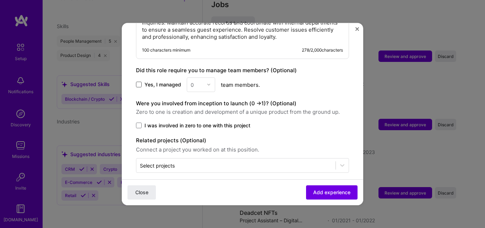
click at [0, 0] on input "Yes, I managed" at bounding box center [0, 0] width 0 height 0
click at [201, 81] on input "text" at bounding box center [197, 84] width 12 height 7
type input "4"
click at [197, 97] on div "4" at bounding box center [201, 103] width 24 height 13
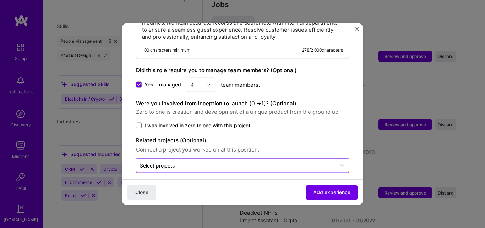
click at [238, 161] on input "text" at bounding box center [236, 164] width 192 height 7
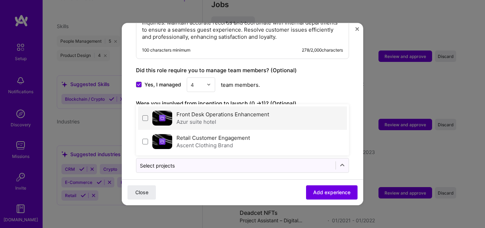
click at [202, 110] on label "Front Desk Operations Enhancement" at bounding box center [223, 113] width 93 height 7
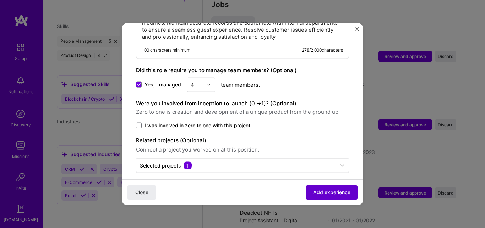
click at [321, 189] on span "Add experience" at bounding box center [331, 192] width 37 height 7
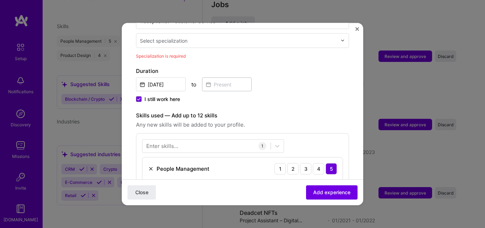
scroll to position [147, 0]
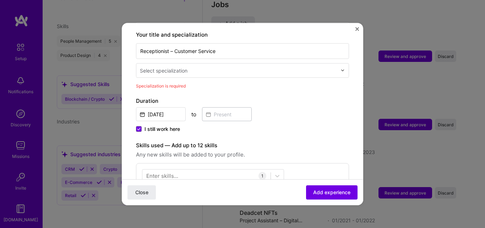
click at [230, 69] on div "Select specialization" at bounding box center [238, 70] width 204 height 14
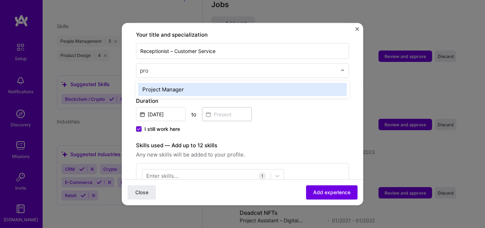
type input "proj"
click at [222, 82] on div "Project Manager" at bounding box center [242, 88] width 209 height 13
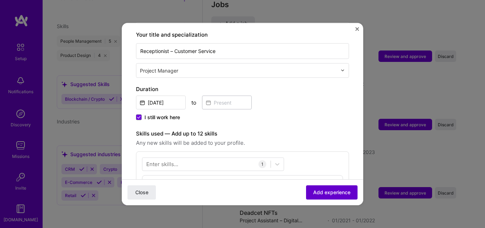
click at [319, 191] on span "Add experience" at bounding box center [331, 192] width 37 height 7
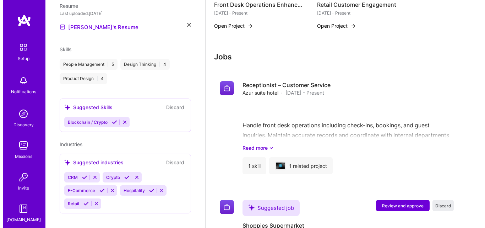
scroll to position [791, 0]
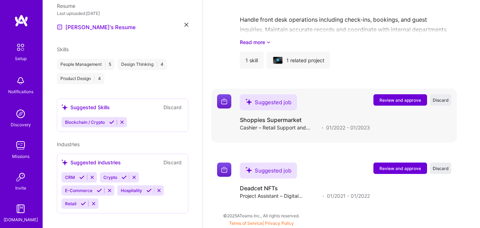
click at [397, 99] on span "Review and approve" at bounding box center [400, 100] width 42 height 6
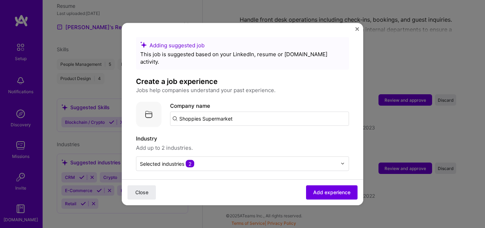
click at [260, 111] on input "Shoppies Supermarket" at bounding box center [259, 118] width 179 height 14
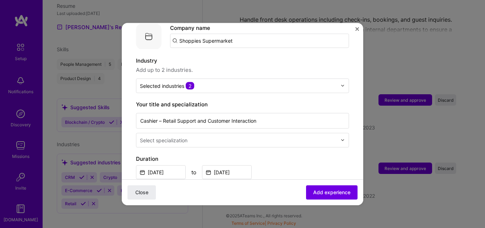
scroll to position [107, 0]
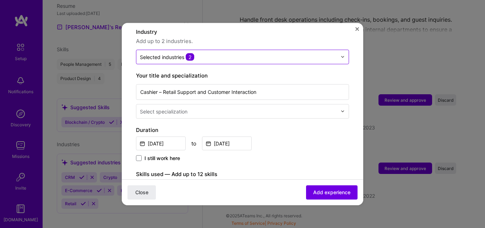
click at [208, 53] on input "text" at bounding box center [238, 56] width 197 height 7
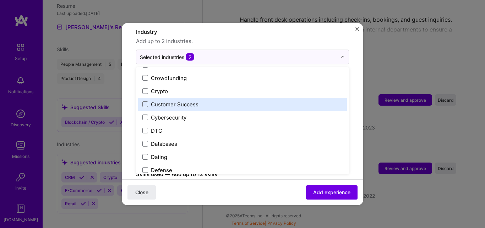
scroll to position [604, 0]
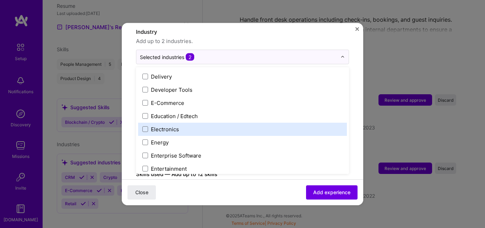
click at [349, 49] on form "Adding suggested job This job is suggested based on your LinkedIn, resume or [D…" at bounding box center [243, 194] width 242 height 529
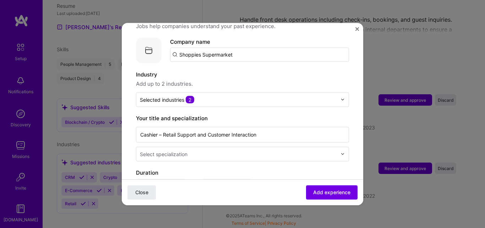
scroll to position [0, 0]
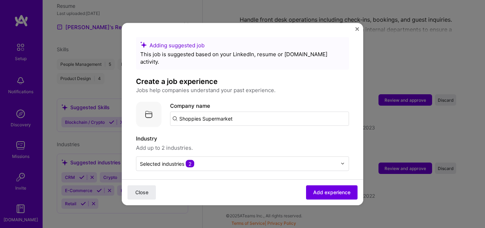
click at [256, 111] on input "Shoppies Supermarket" at bounding box center [259, 118] width 179 height 14
type input "Shoppies Supermarket"
click at [195, 134] on span "Add company" at bounding box center [190, 137] width 34 height 7
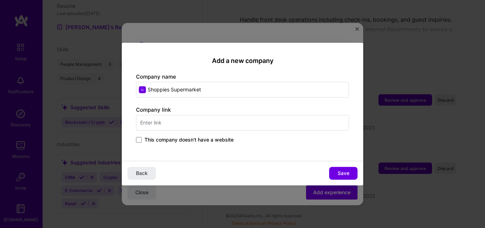
click at [186, 140] on span "This company doesn't have a website" at bounding box center [189, 139] width 89 height 7
click at [0, 0] on input "This company doesn't have a website" at bounding box center [0, 0] width 0 height 0
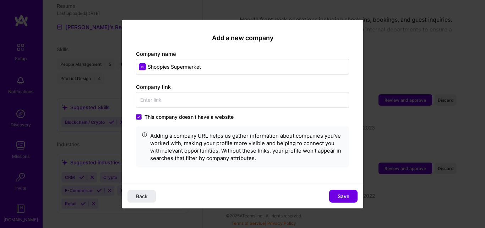
click at [345, 195] on span "Save" at bounding box center [344, 196] width 12 height 7
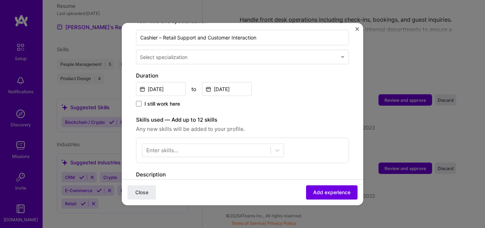
scroll to position [178, 0]
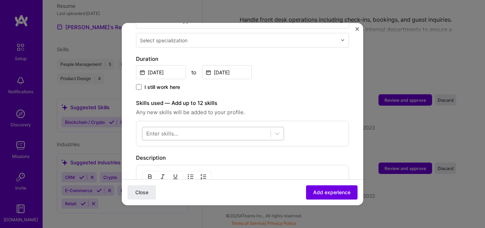
click at [253, 128] on div at bounding box center [206, 134] width 128 height 12
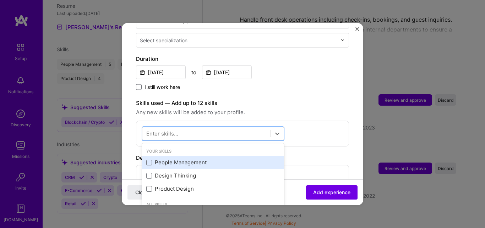
click at [186, 158] on div "People Management" at bounding box center [213, 161] width 134 height 7
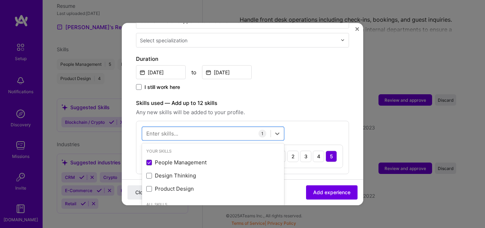
click at [294, 98] on label "Skills used — Add up to 12 skills" at bounding box center [242, 102] width 213 height 9
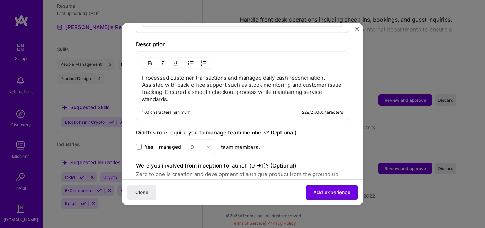
scroll to position [320, 0]
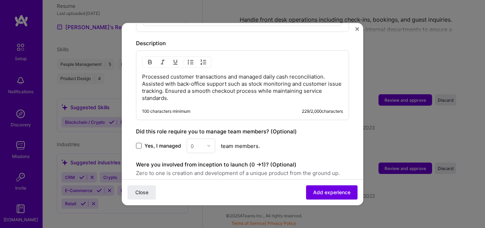
click at [140, 143] on span at bounding box center [139, 146] width 6 height 6
click at [0, 0] on input "Yes, I managed" at bounding box center [0, 0] width 0 height 0
click at [204, 139] on div "0" at bounding box center [197, 146] width 20 height 14
type input "6"
click at [284, 138] on div "Yes, I managed 0 team members." at bounding box center [242, 145] width 213 height 15
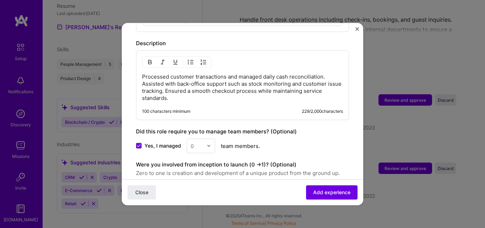
click at [191, 143] on div "0" at bounding box center [197, 146] width 20 height 14
type input "6"
click at [196, 158] on div "6" at bounding box center [201, 164] width 24 height 13
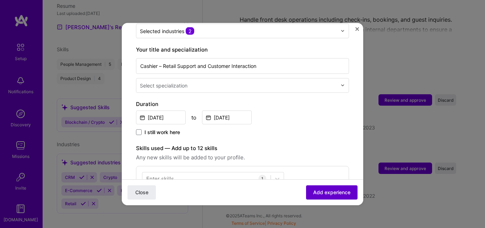
click at [325, 192] on span "Add experience" at bounding box center [331, 192] width 37 height 7
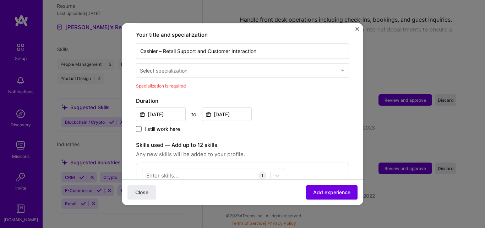
click at [222, 66] on input "text" at bounding box center [239, 69] width 199 height 7
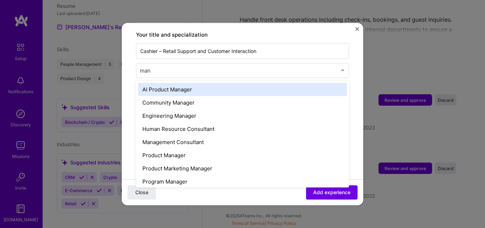
type input "mana"
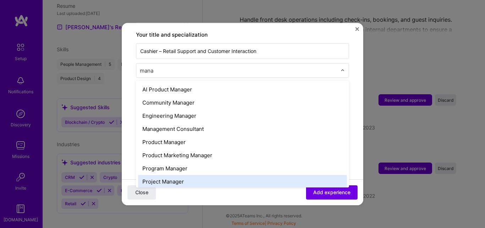
click at [190, 175] on div "Project Manager" at bounding box center [242, 180] width 209 height 13
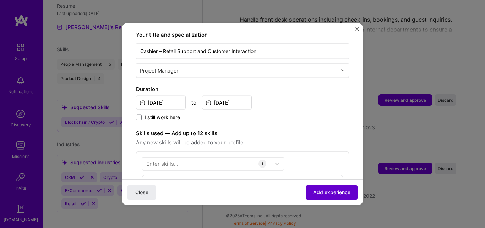
click at [324, 187] on button "Add experience" at bounding box center [332, 192] width 52 height 14
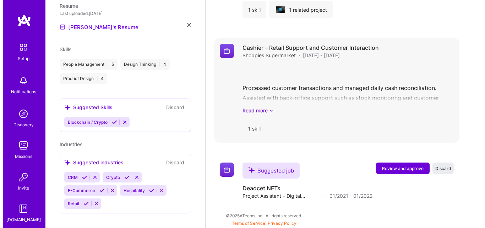
scroll to position [842, 0]
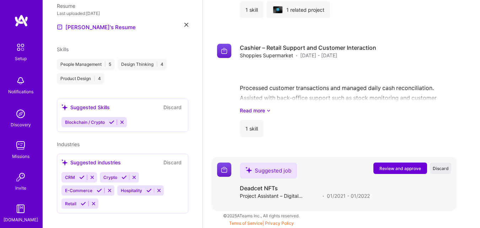
click at [401, 168] on span "Review and approve" at bounding box center [400, 168] width 42 height 6
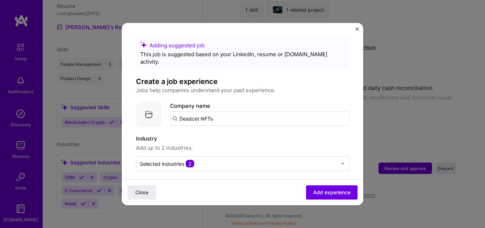
scroll to position [71, 0]
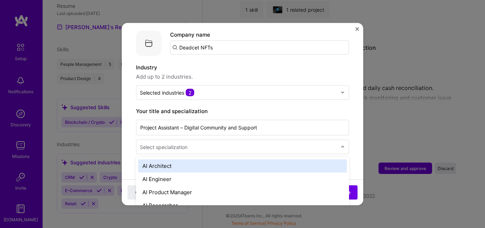
click at [211, 143] on input "text" at bounding box center [239, 146] width 199 height 7
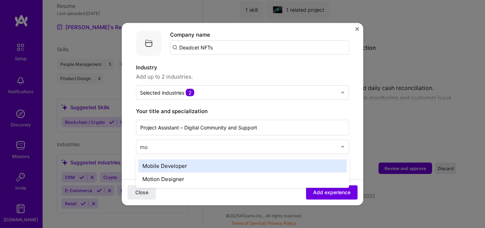
type input "m"
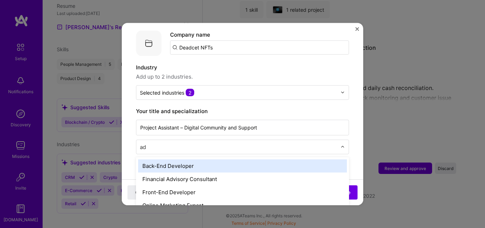
type input "a"
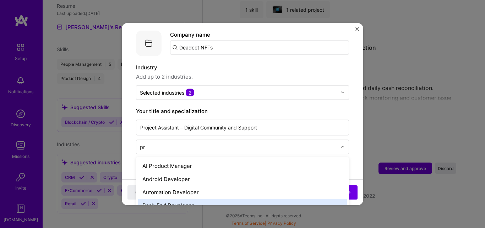
type input "pro"
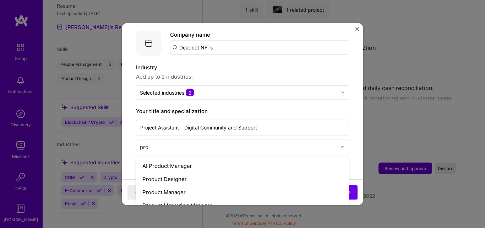
scroll to position [24, 0]
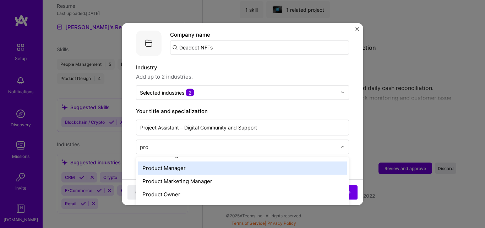
click at [191, 162] on div "Product Manager" at bounding box center [242, 167] width 209 height 13
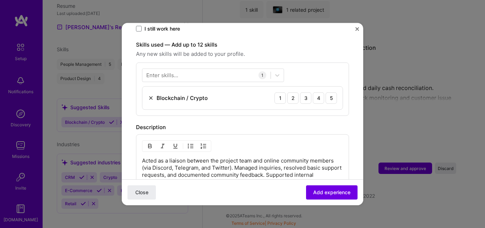
scroll to position [249, 0]
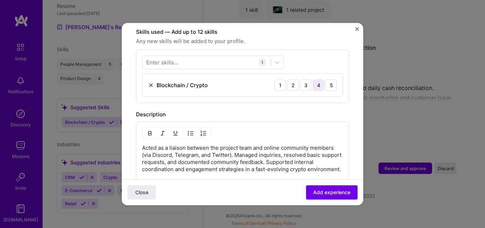
click at [313, 79] on div "4" at bounding box center [318, 84] width 11 height 11
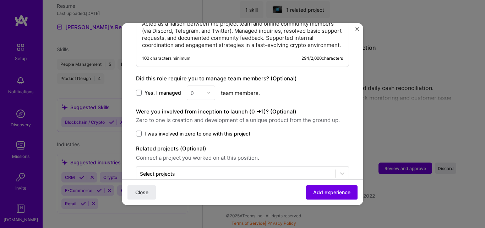
scroll to position [388, 0]
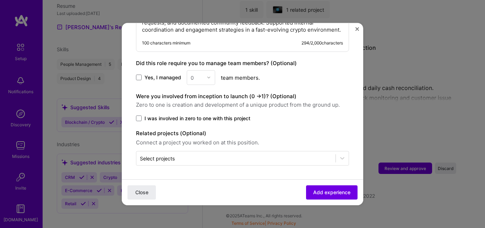
click at [142, 117] on label "I was involved in zero to one with this project" at bounding box center [242, 117] width 213 height 7
click at [0, 0] on input "I was involved in zero to one with this project" at bounding box center [0, 0] width 0 height 0
click at [315, 190] on span "Add experience" at bounding box center [331, 192] width 37 height 7
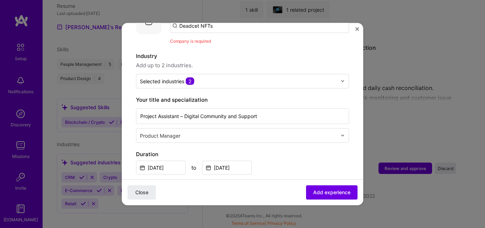
scroll to position [71, 0]
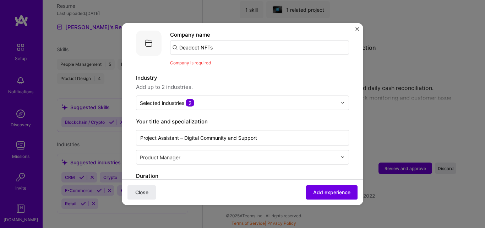
click at [218, 43] on input "Deadcet NFTs" at bounding box center [259, 47] width 179 height 14
click at [223, 40] on input "Deadcet NFTs" at bounding box center [259, 47] width 179 height 14
type input "Deadcet Nfts"
click at [196, 63] on span "Add company" at bounding box center [190, 66] width 34 height 7
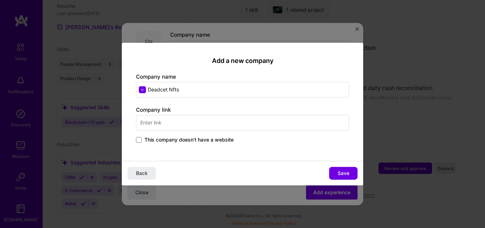
click at [171, 140] on span "This company doesn't have a website" at bounding box center [189, 139] width 89 height 7
click at [0, 0] on input "This company doesn't have a website" at bounding box center [0, 0] width 0 height 0
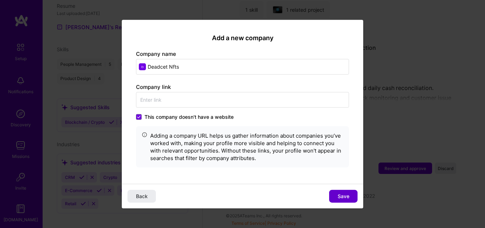
click at [332, 193] on button "Save" at bounding box center [343, 196] width 28 height 13
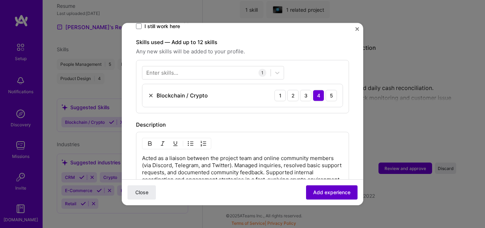
click at [329, 197] on button "Add experience" at bounding box center [332, 192] width 52 height 14
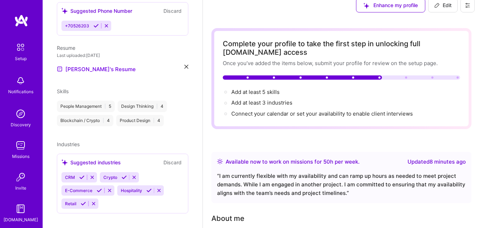
scroll to position [0, 0]
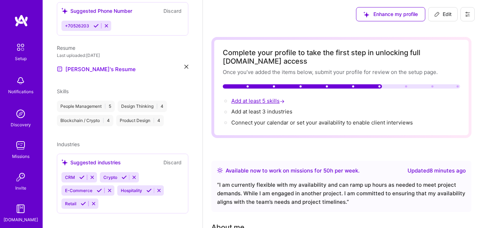
click at [263, 103] on span "Add at least 5 skills →" at bounding box center [258, 100] width 55 height 7
select select "Right Now"
select select "LB"
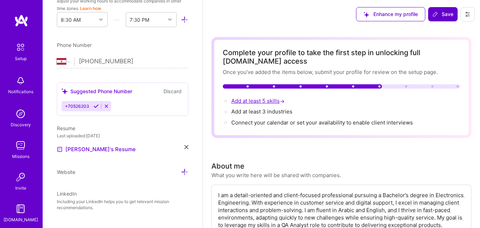
scroll to position [509, 0]
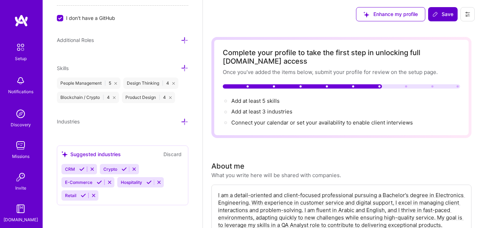
click at [181, 70] on icon at bounding box center [184, 67] width 7 height 7
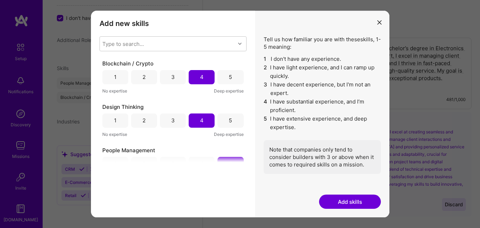
scroll to position [178, 0]
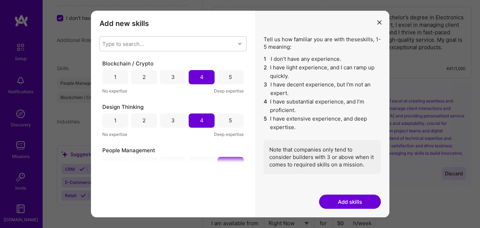
click at [343, 198] on button "Add skills" at bounding box center [350, 201] width 62 height 14
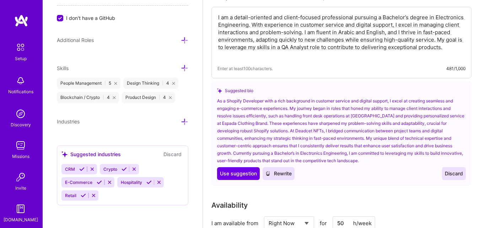
click at [181, 69] on icon at bounding box center [184, 67] width 7 height 7
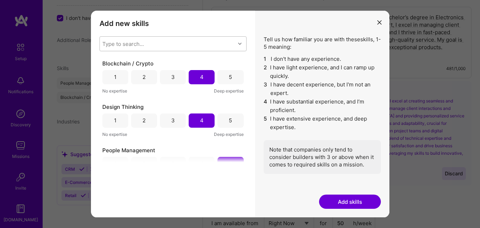
click at [171, 40] on div "Type to search..." at bounding box center [167, 44] width 135 height 14
click at [171, 45] on div "Type to search..." at bounding box center [167, 44] width 135 height 14
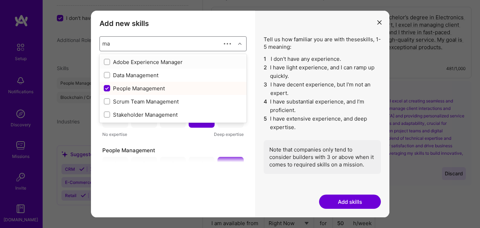
type input "m"
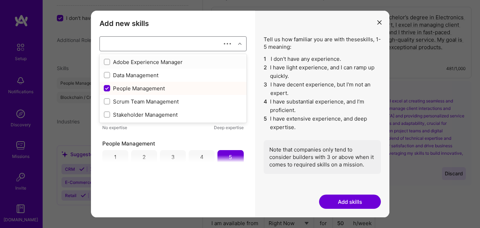
checkbox input "false"
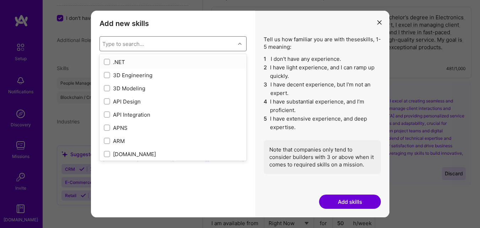
checkbox input "false"
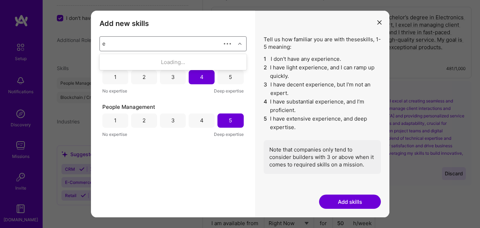
scroll to position [0, 0]
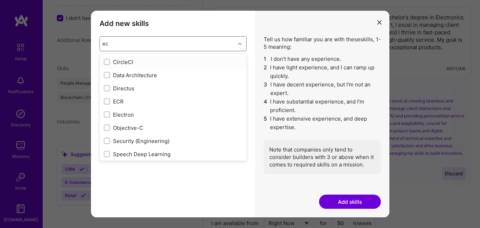
type input "e"
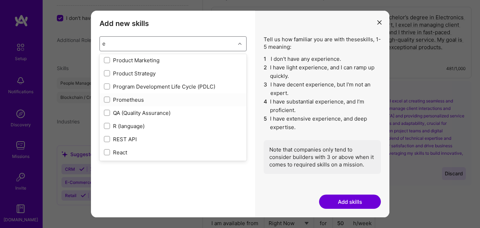
scroll to position [1741, 0]
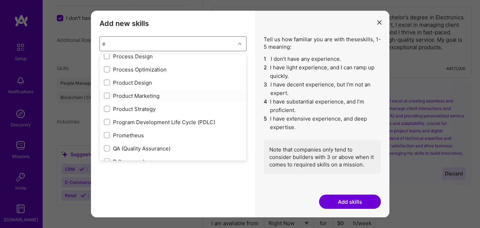
click at [151, 96] on div "Product Marketing" at bounding box center [173, 95] width 139 height 7
checkbox input "false"
checkbox input "true"
checkbox input "false"
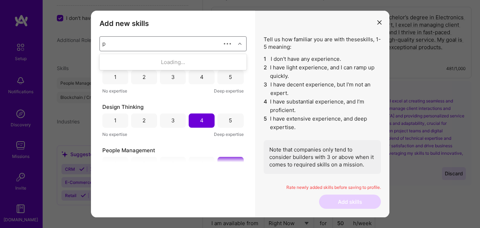
scroll to position [0, 0]
type input "pro"
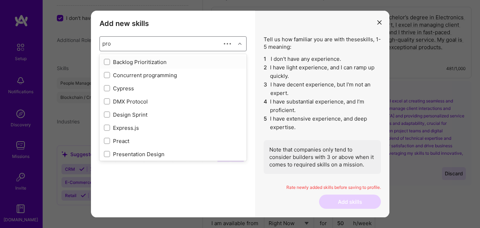
checkbox input "true"
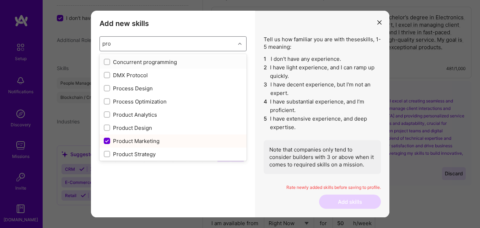
type input "prod"
checkbox input "true"
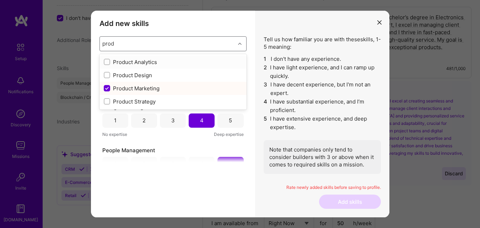
type input "produ"
click at [109, 103] on input "modal" at bounding box center [107, 101] width 5 height 5
checkbox input "false"
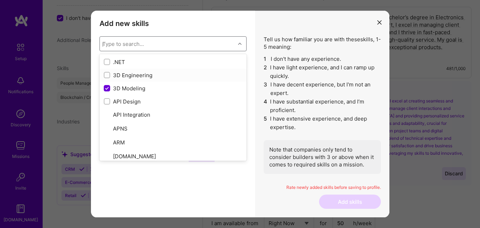
checkbox input "false"
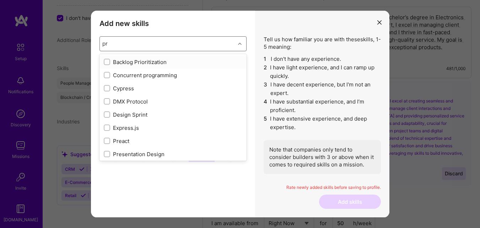
type input "pro"
checkbox input "true"
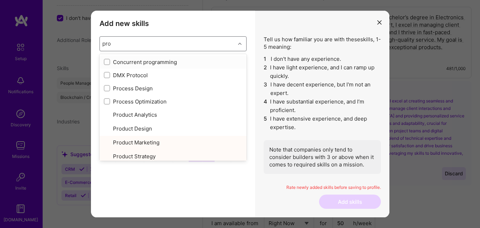
type input "prod"
checkbox input "true"
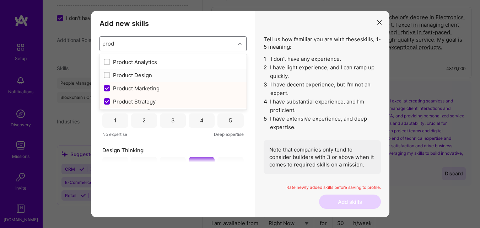
click at [110, 74] on div "Product Design" at bounding box center [173, 74] width 139 height 7
checkbox input "false"
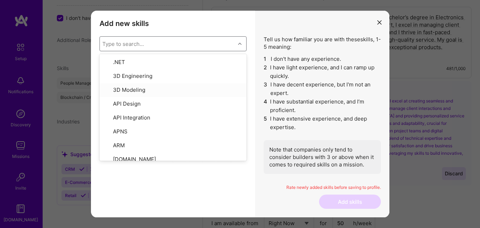
click at [240, 20] on h3 "Add new skills" at bounding box center [172, 23] width 147 height 9
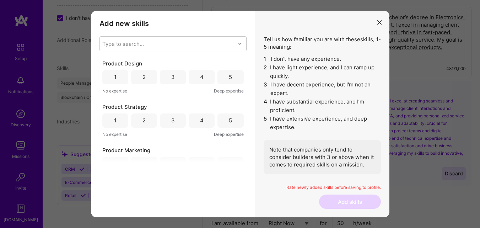
click at [220, 78] on div "5" at bounding box center [230, 77] width 26 height 14
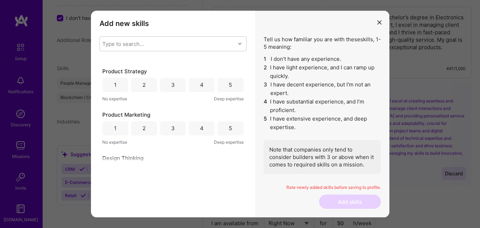
click at [191, 86] on div "4" at bounding box center [202, 85] width 26 height 14
click at [230, 126] on div "5" at bounding box center [230, 128] width 26 height 14
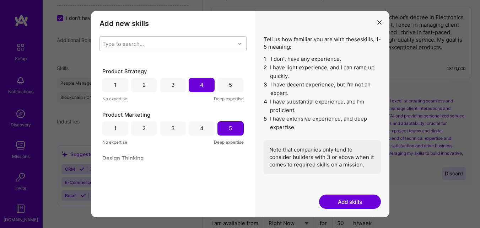
click at [362, 203] on button "Add skills" at bounding box center [350, 201] width 62 height 14
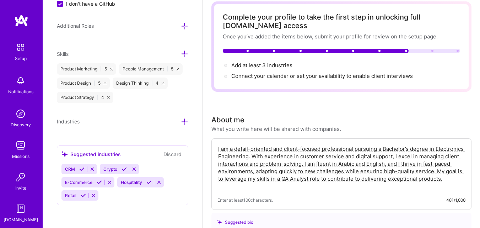
scroll to position [0, 0]
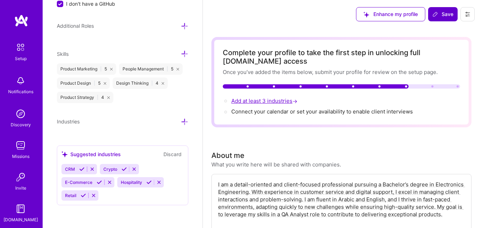
click at [257, 101] on span "Add at least 3 industries →" at bounding box center [264, 100] width 67 height 7
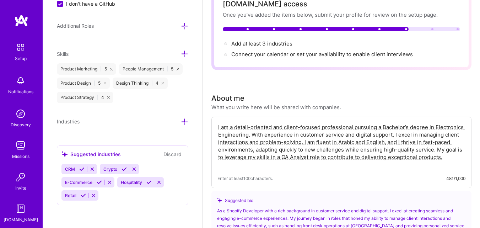
scroll to position [71, 0]
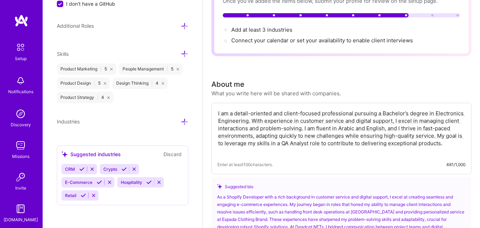
click at [181, 122] on icon at bounding box center [184, 121] width 7 height 7
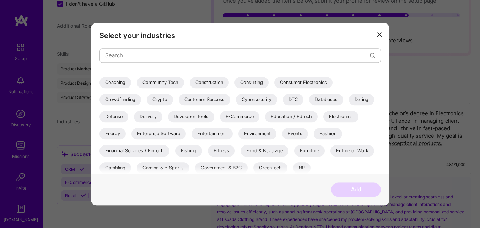
scroll to position [107, 0]
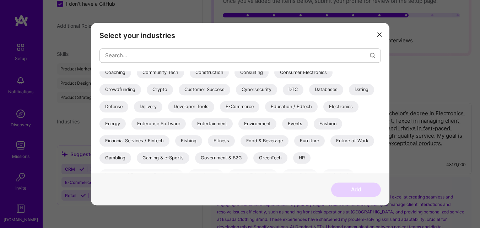
click at [164, 89] on div "Crypto" at bounding box center [160, 89] width 26 height 11
click at [254, 104] on div "E-Commerce" at bounding box center [239, 106] width 39 height 11
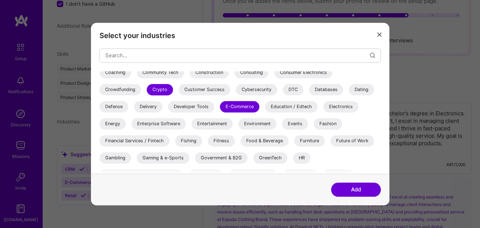
click at [195, 108] on div "Developer Tools" at bounding box center [191, 106] width 46 height 11
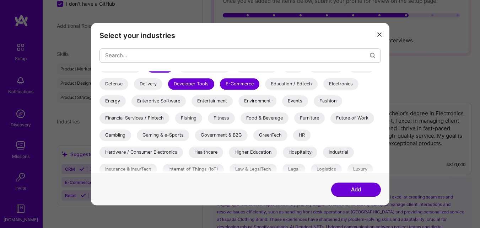
scroll to position [142, 0]
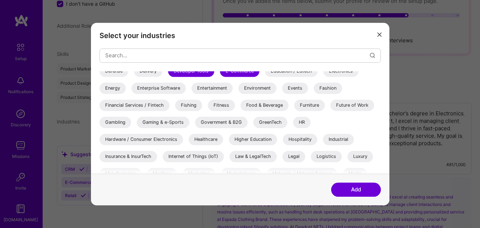
click at [170, 122] on div "Gaming & e-Sports" at bounding box center [163, 122] width 53 height 11
click at [320, 88] on div "Fashion" at bounding box center [328, 87] width 28 height 11
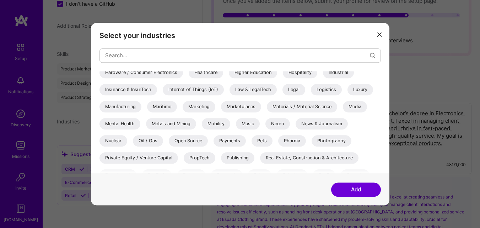
scroll to position [146, 0]
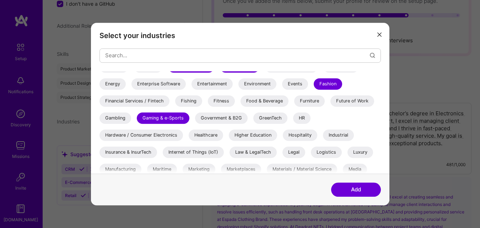
click at [356, 153] on div "Luxury" at bounding box center [360, 151] width 26 height 11
click at [352, 192] on button "Add" at bounding box center [356, 189] width 50 height 14
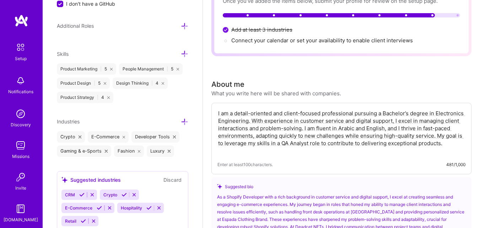
scroll to position [548, 0]
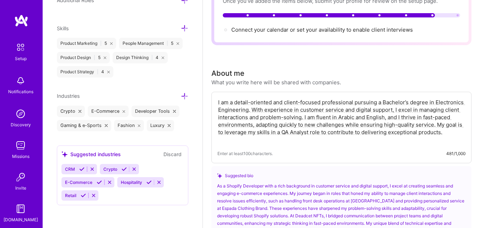
click at [272, 29] on span "Connect your calendar or set your availability to enable client interviews →" at bounding box center [322, 29] width 182 height 7
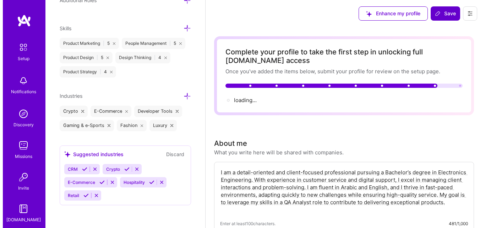
scroll to position [0, 0]
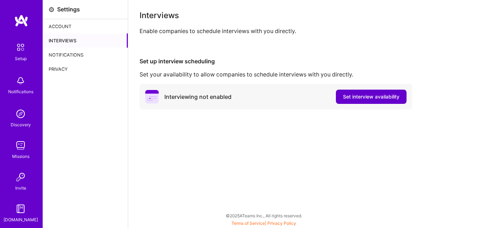
click at [356, 94] on span "Set interview availability" at bounding box center [371, 96] width 56 height 7
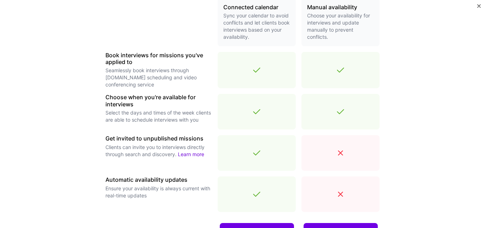
scroll to position [270, 0]
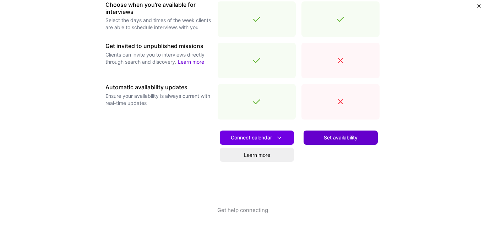
click at [316, 137] on button "Set availability" at bounding box center [341, 137] width 74 height 14
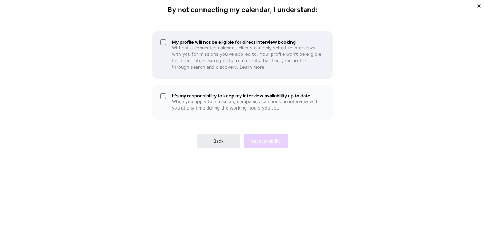
click at [166, 39] on div "My profile will not be eligible for direct interview booking Without a connecte…" at bounding box center [242, 55] width 181 height 48
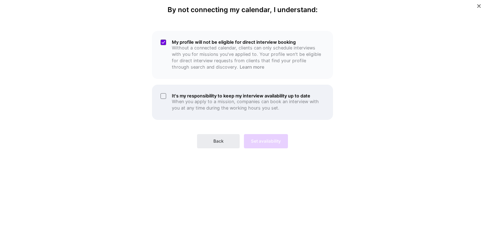
click at [164, 97] on div "It's my responsibility to keep my interview availability up to date When you ap…" at bounding box center [242, 102] width 181 height 35
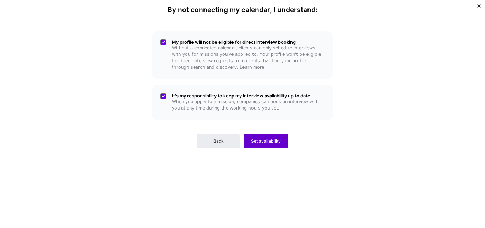
click at [255, 141] on span "Set availability" at bounding box center [266, 141] width 30 height 6
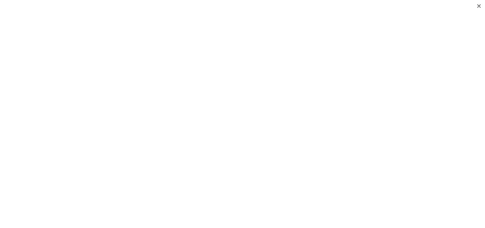
scroll to position [107, 0]
